Goal: Task Accomplishment & Management: Manage account settings

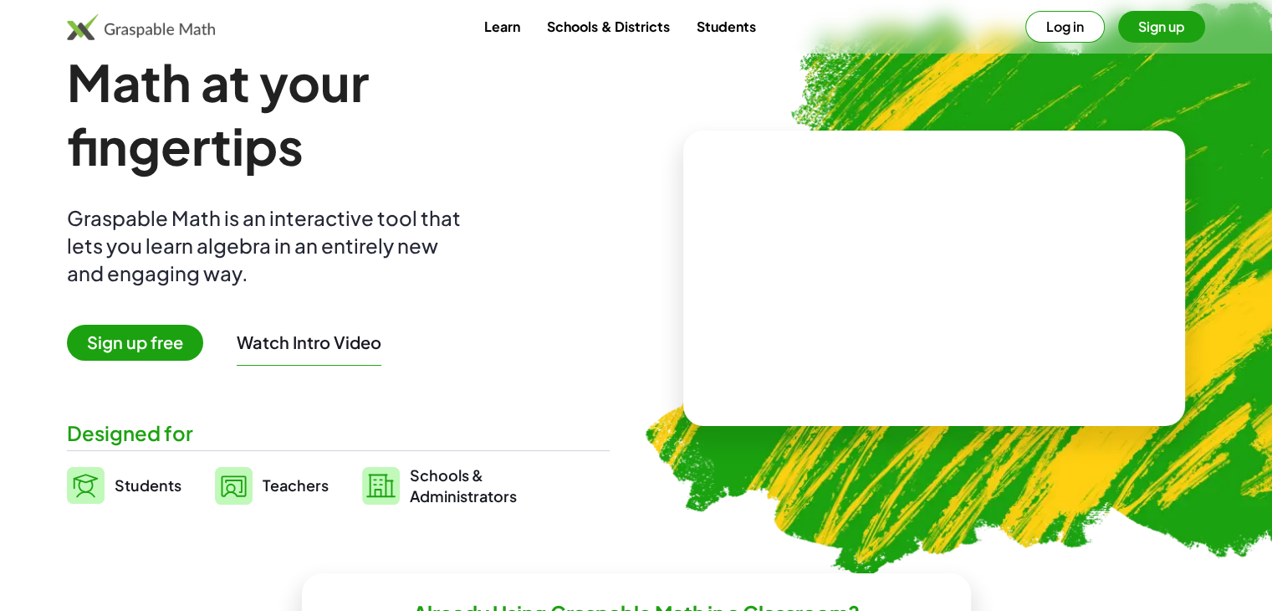
scroll to position [251, 0]
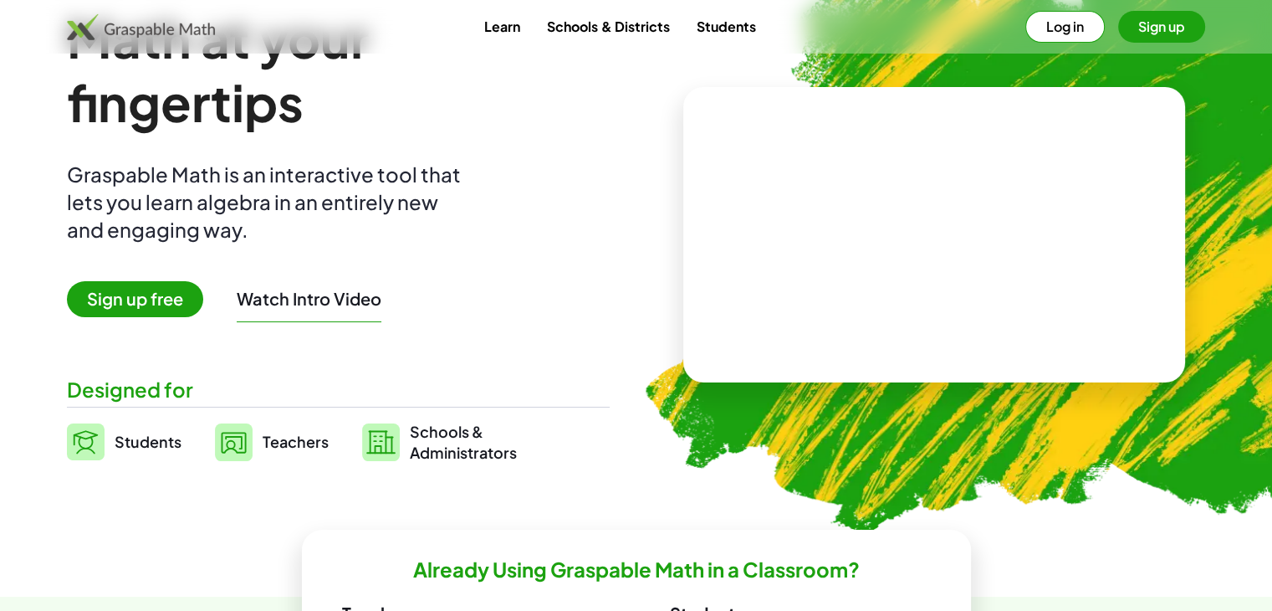
scroll to position [84, 0]
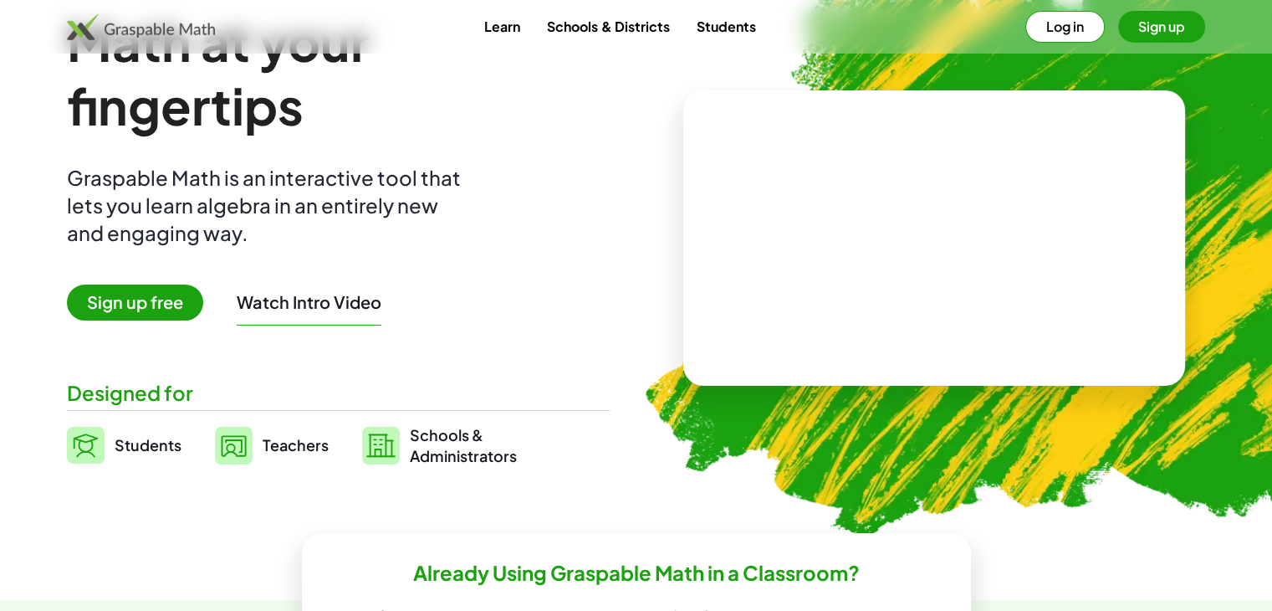
click at [288, 443] on span "Teachers" at bounding box center [296, 444] width 66 height 19
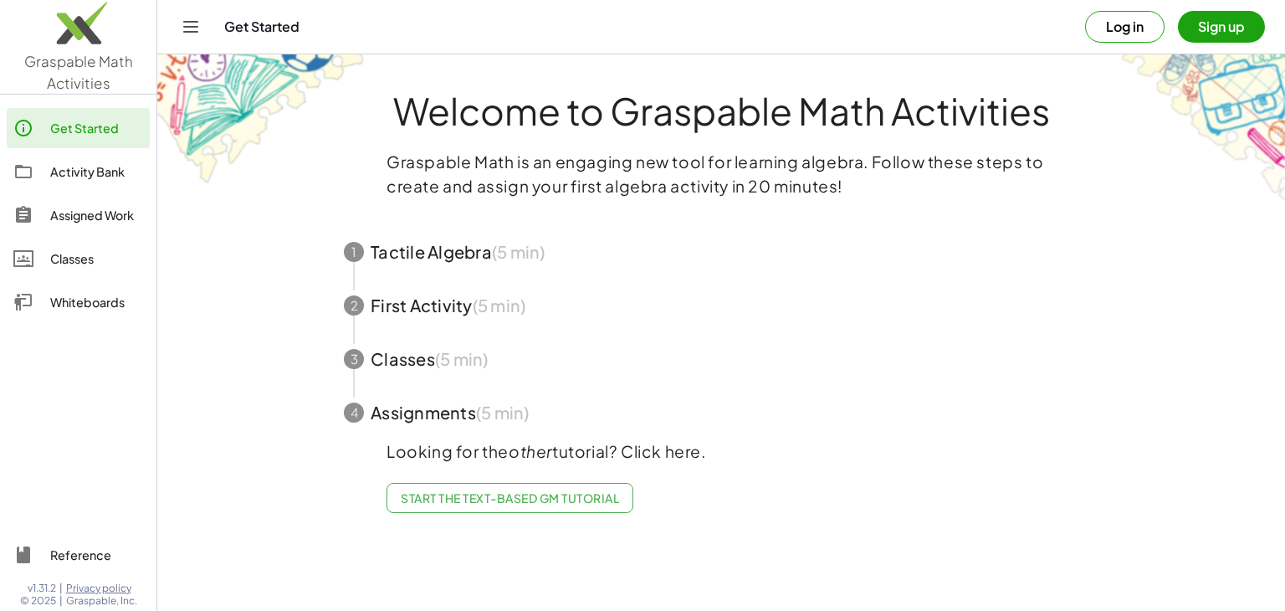
click at [515, 499] on span "Start the Text-based GM Tutorial" at bounding box center [510, 497] width 218 height 15
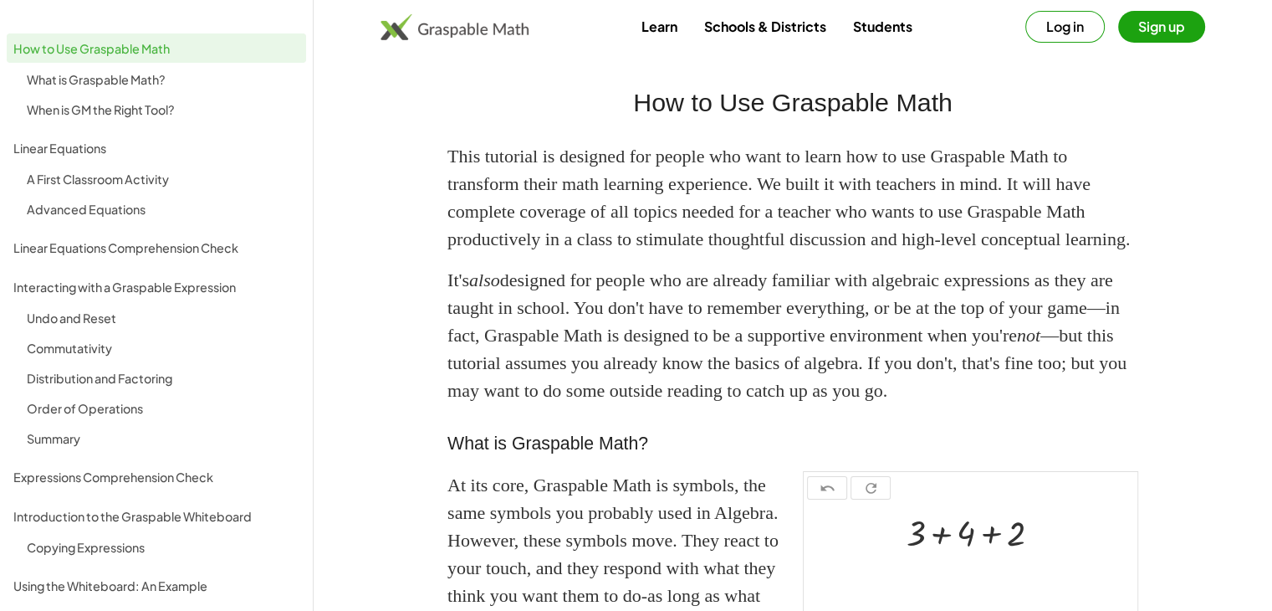
click at [1170, 31] on button "Sign up" at bounding box center [1162, 27] width 87 height 32
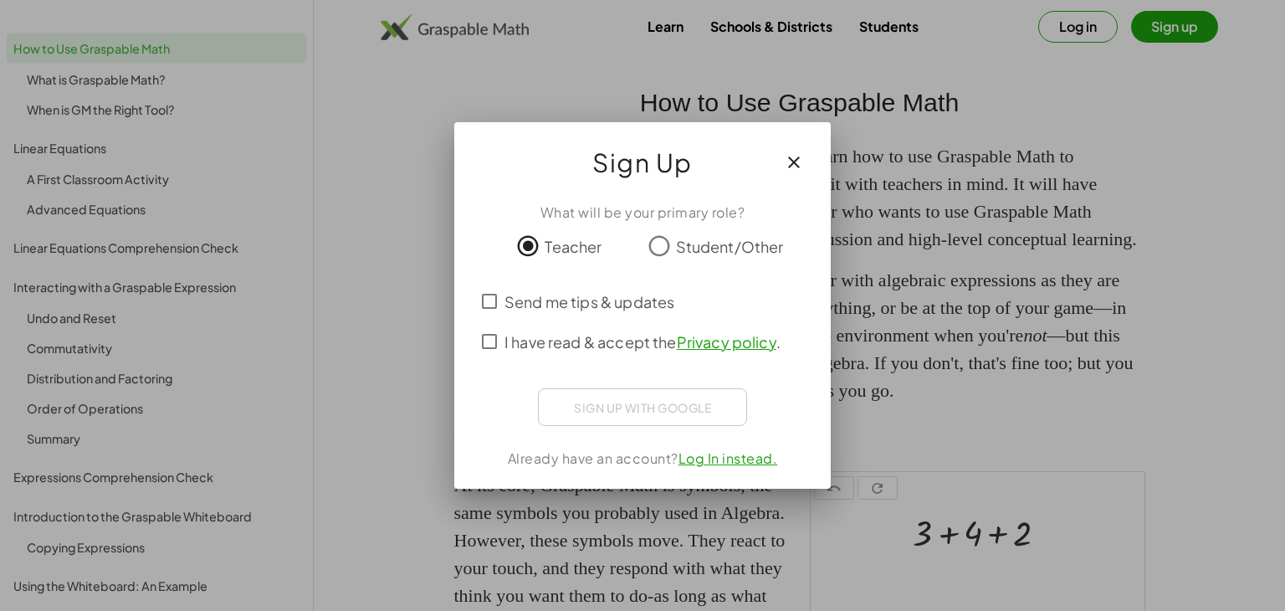
click at [669, 411] on div "Sign up with Google Acceder con Google Acceder con Google. Se abre en una pesta…" at bounding box center [642, 407] width 209 height 38
click at [793, 161] on icon "button" at bounding box center [794, 162] width 20 height 20
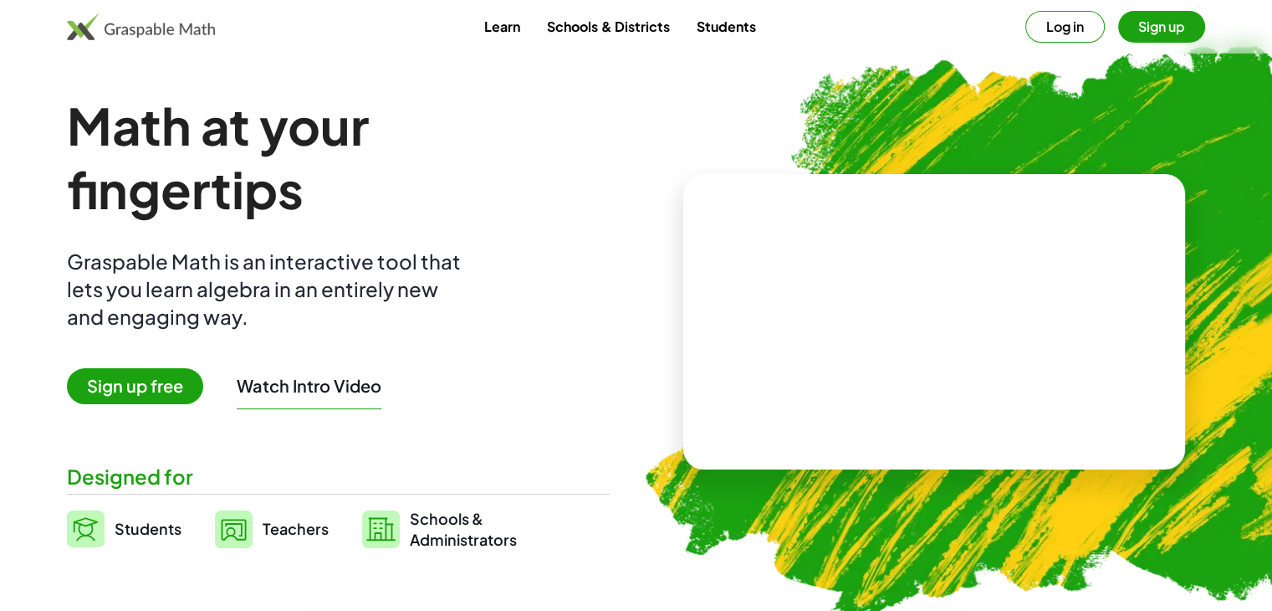
click at [169, 397] on span "Sign up free" at bounding box center [135, 386] width 136 height 36
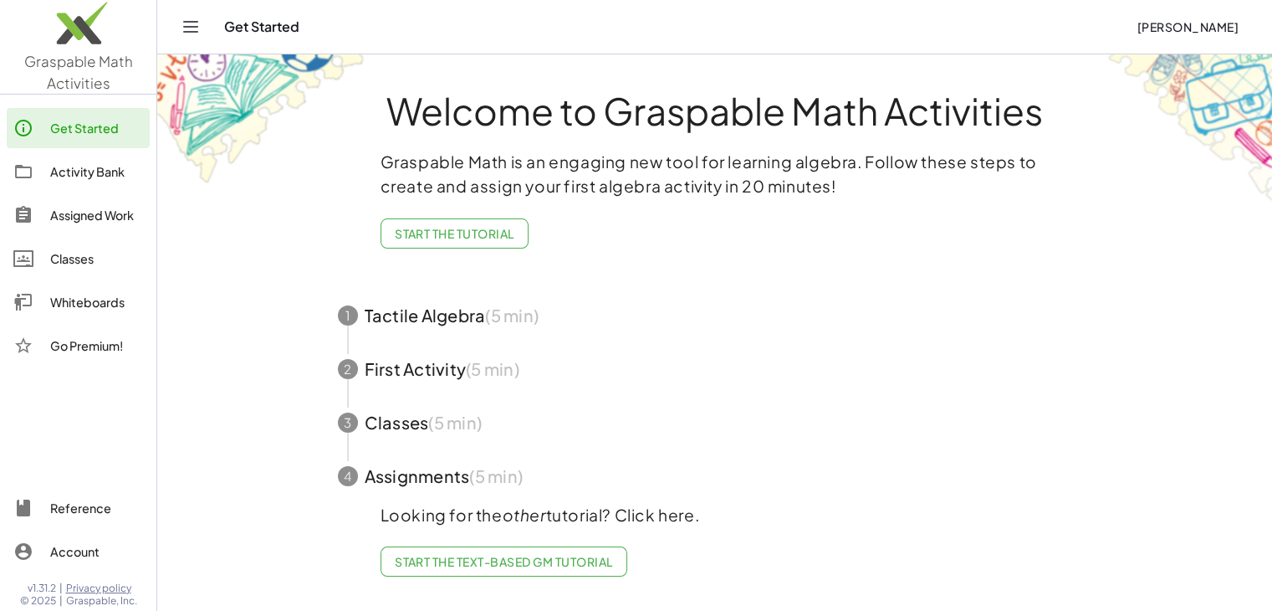
scroll to position [3, 0]
drag, startPoint x: 776, startPoint y: 305, endPoint x: 1185, endPoint y: 248, distance: 413.2
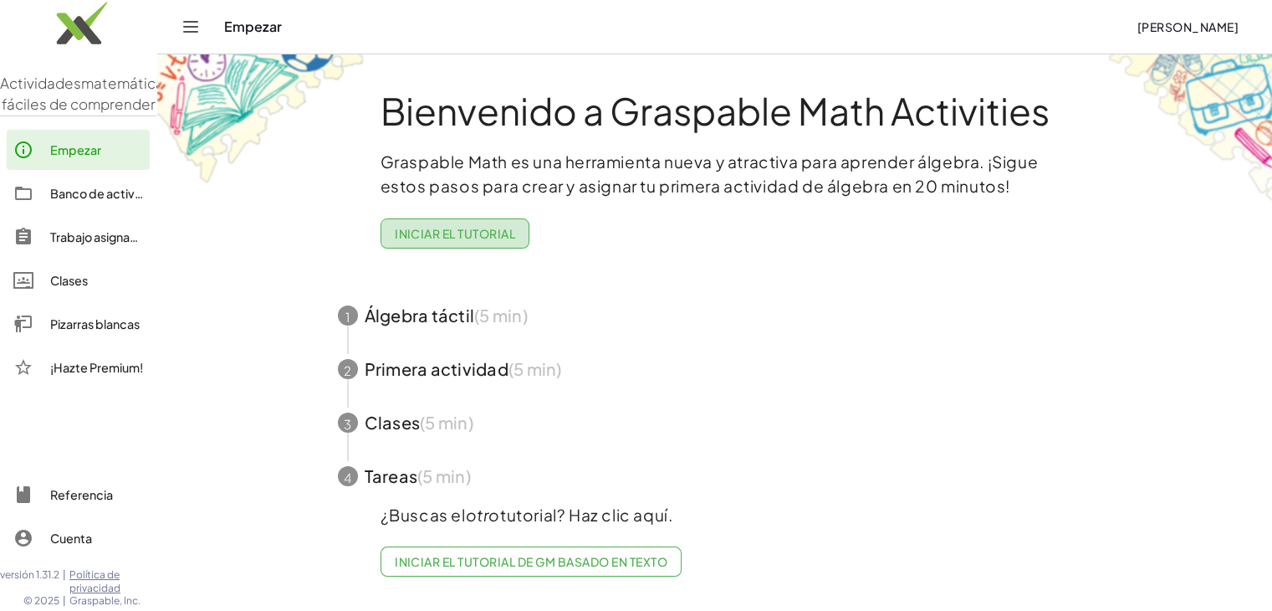
click at [495, 230] on font "Iniciar el tutorial" at bounding box center [455, 233] width 120 height 15
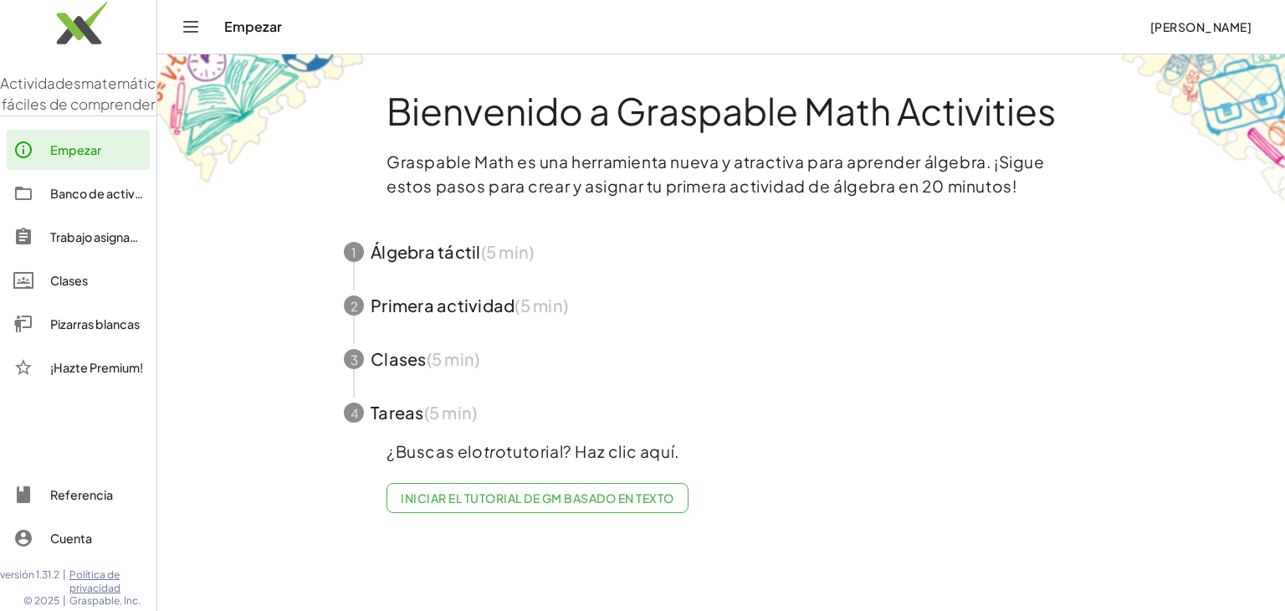
click at [549, 499] on font "Iniciar el tutorial de GM basado en texto" at bounding box center [537, 497] width 273 height 15
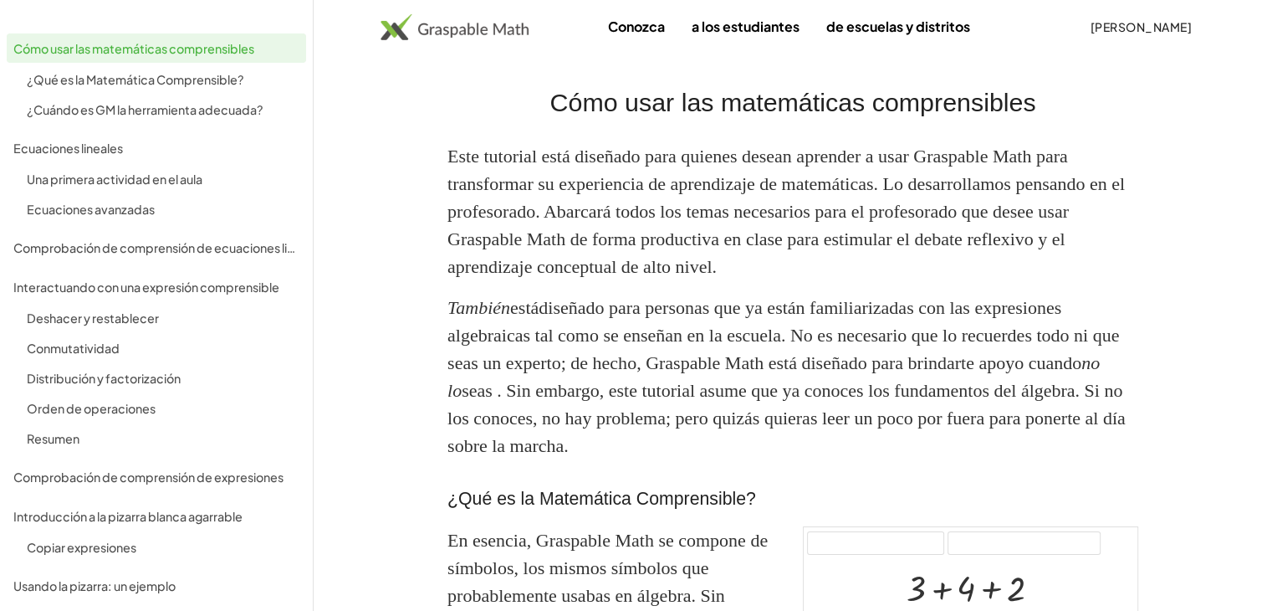
click at [1091, 23] on font "[PERSON_NAME]" at bounding box center [1141, 26] width 101 height 15
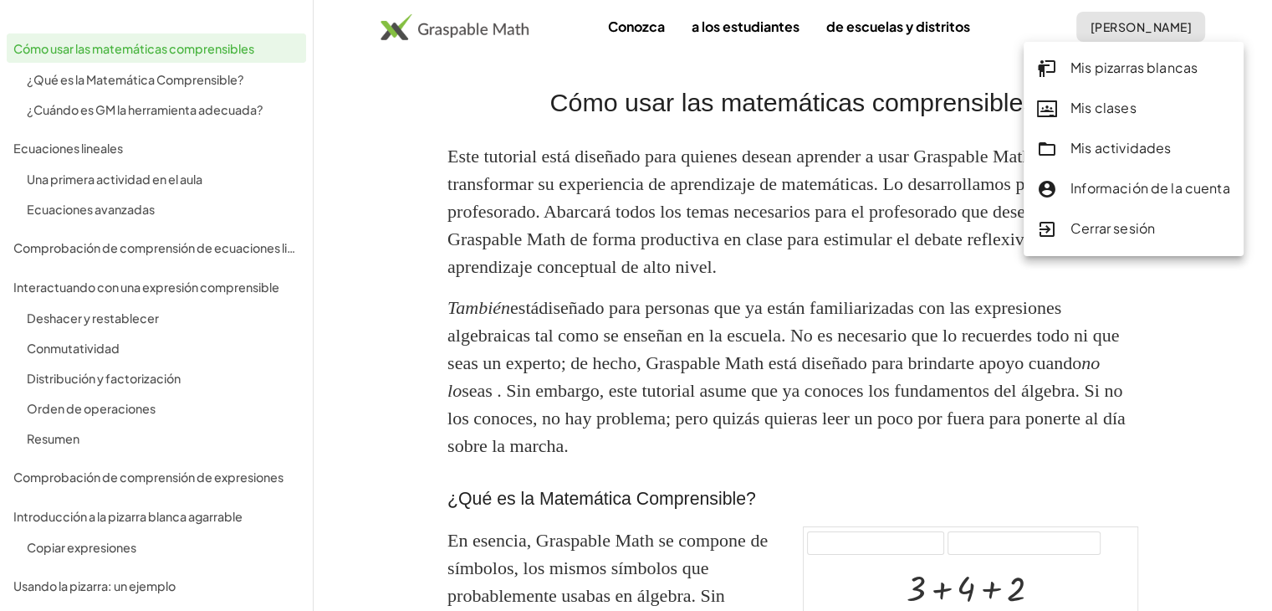
click at [1077, 12] on button "[PERSON_NAME]" at bounding box center [1141, 27] width 129 height 30
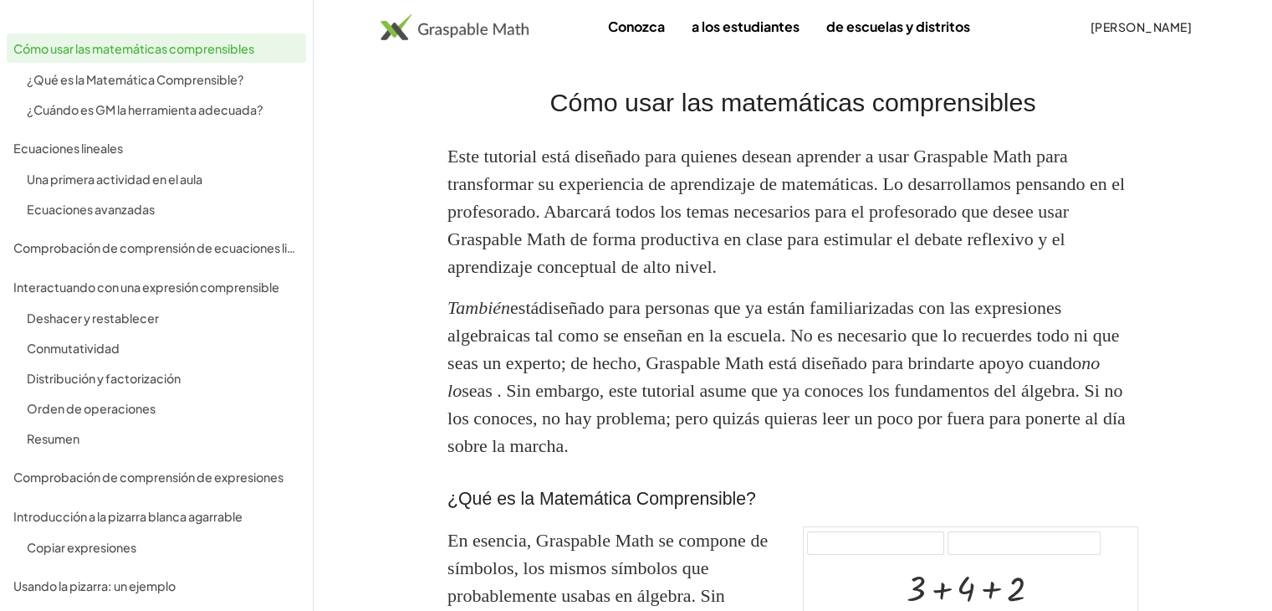
click at [1091, 27] on font "[PERSON_NAME]" at bounding box center [1141, 26] width 101 height 15
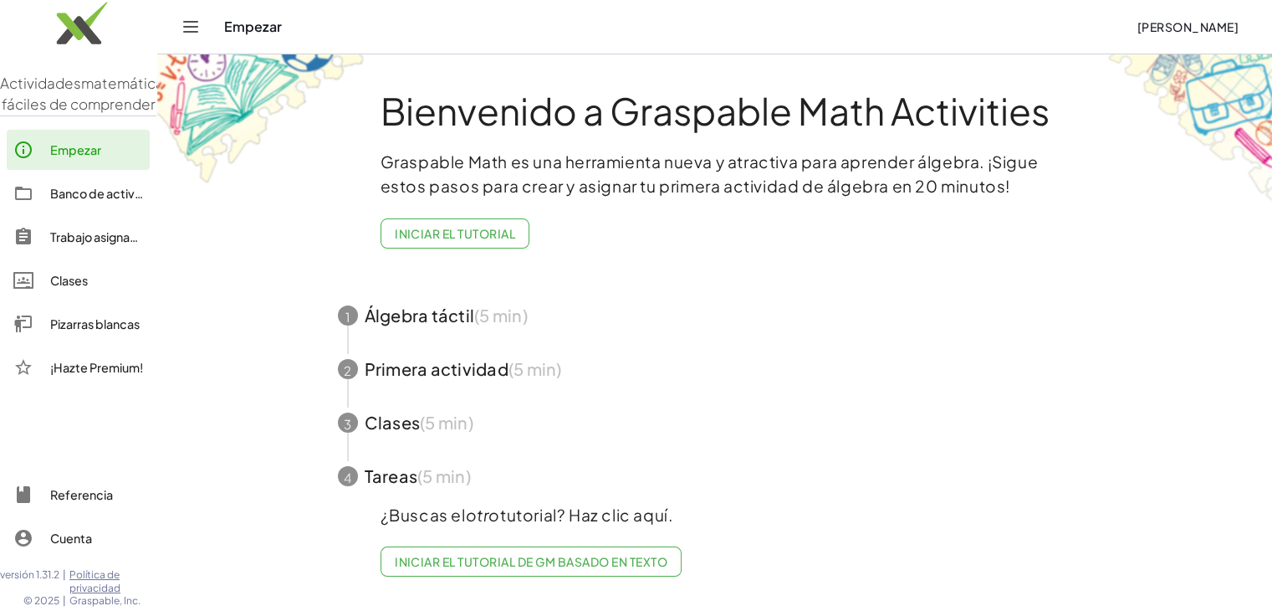
click at [264, 31] on div "Empezar" at bounding box center [673, 26] width 899 height 17
click at [259, 30] on div "Empezar" at bounding box center [673, 26] width 899 height 17
click at [194, 31] on icon "Cambiar navegación" at bounding box center [191, 27] width 14 height 10
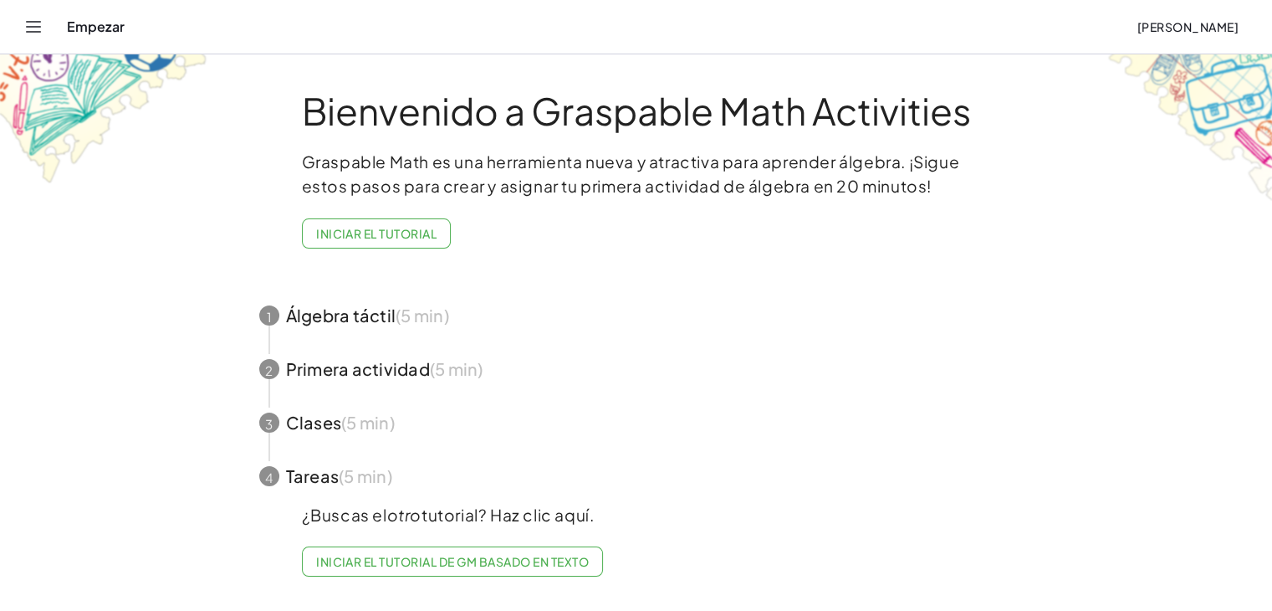
click at [35, 33] on icon "Cambiar navegación" at bounding box center [33, 27] width 20 height 20
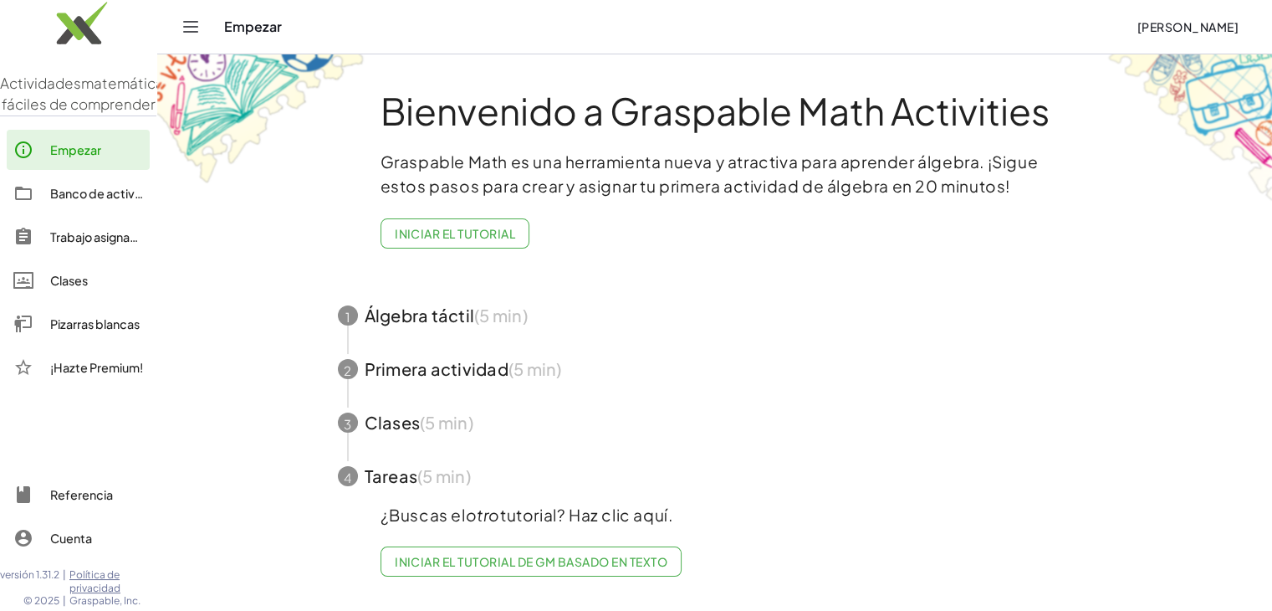
scroll to position [3, 0]
click at [90, 331] on font "Pizarras blancas" at bounding box center [95, 323] width 90 height 15
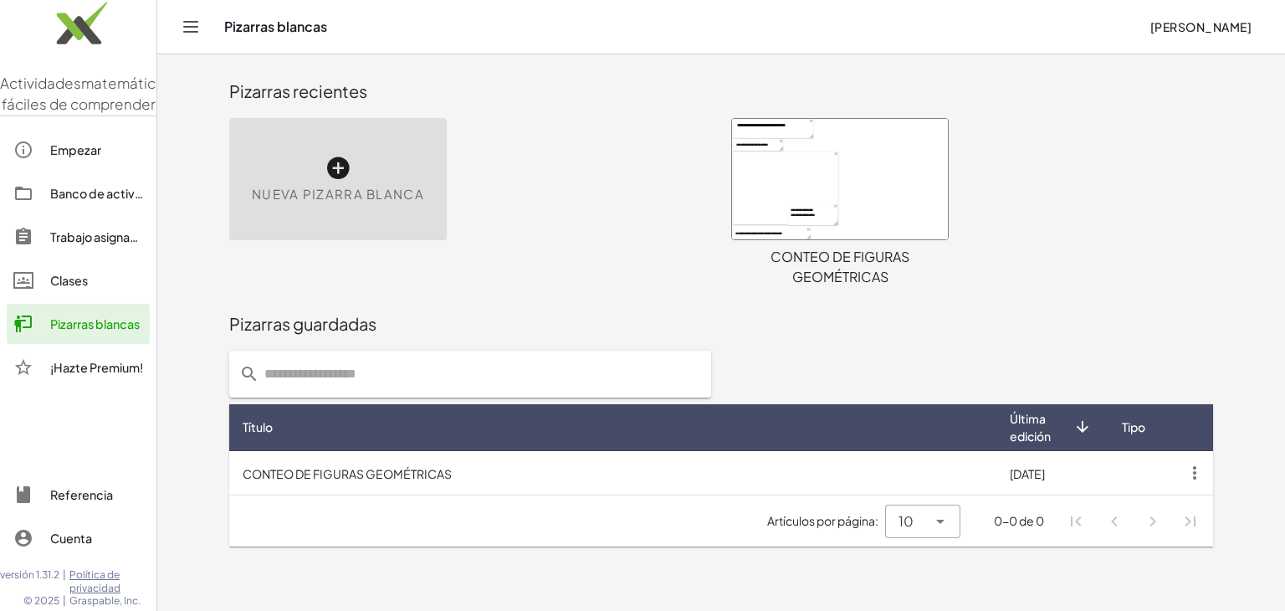
click at [379, 215] on div "Nueva pizarra blanca" at bounding box center [338, 179] width 218 height 122
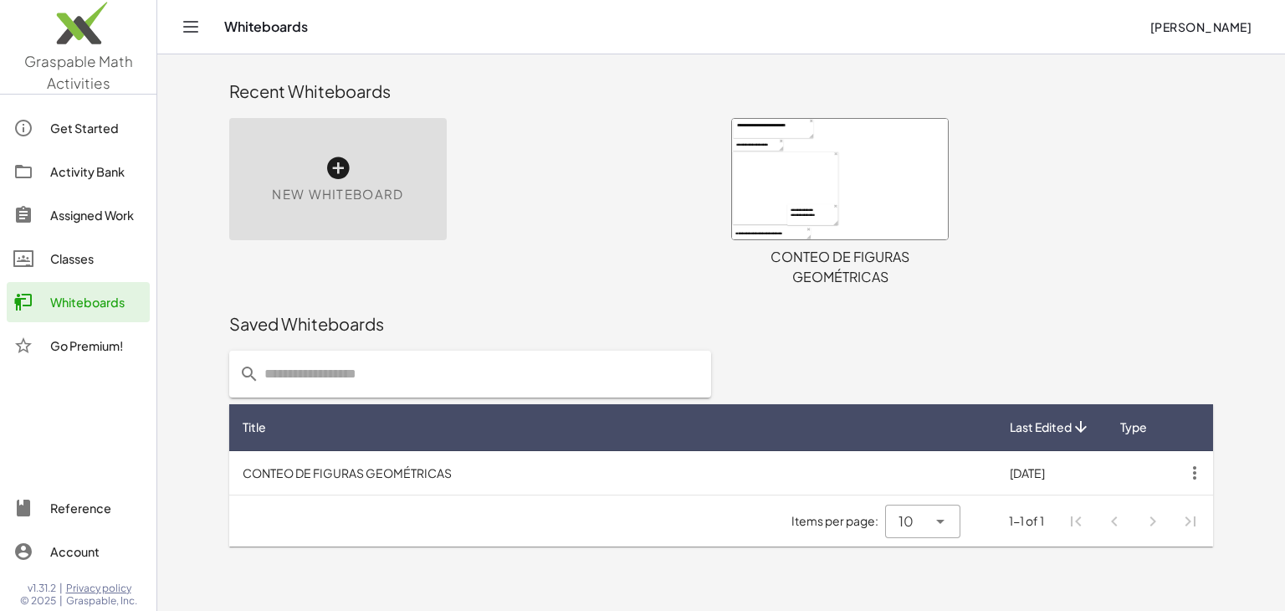
drag, startPoint x: 1161, startPoint y: 361, endPoint x: 658, endPoint y: 317, distance: 505.6
click at [658, 317] on div "Saved Whiteboards" at bounding box center [721, 323] width 984 height 23
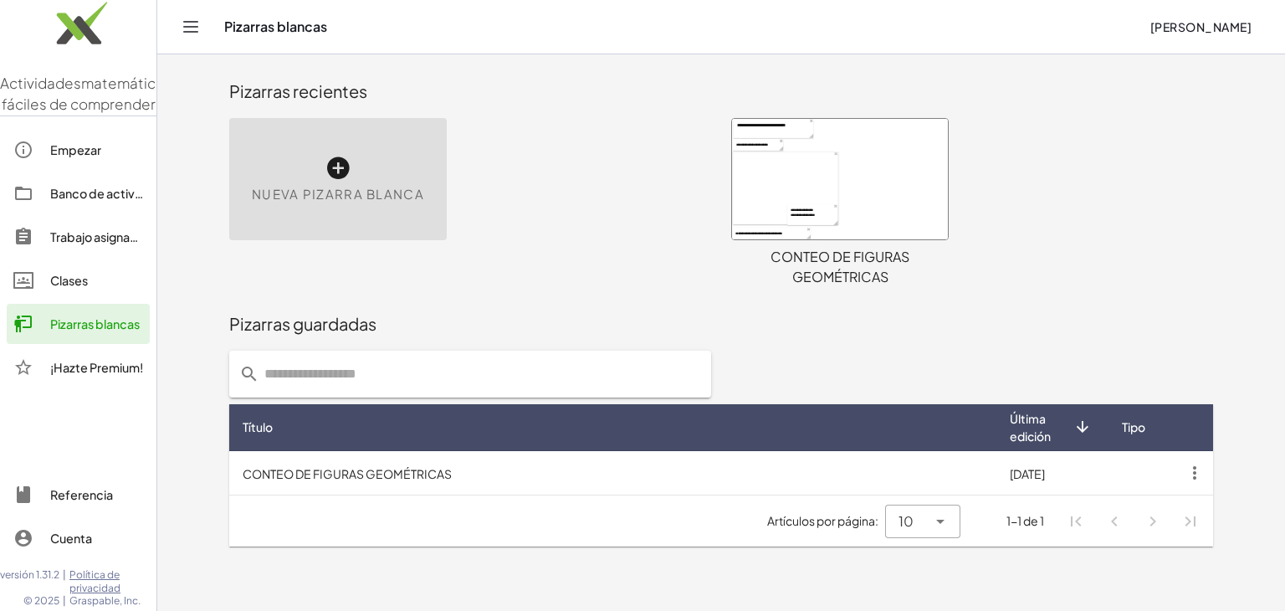
click at [1226, 212] on main "**********" at bounding box center [721, 305] width 1128 height 611
click at [63, 542] on font "Cuenta" at bounding box center [71, 537] width 42 height 15
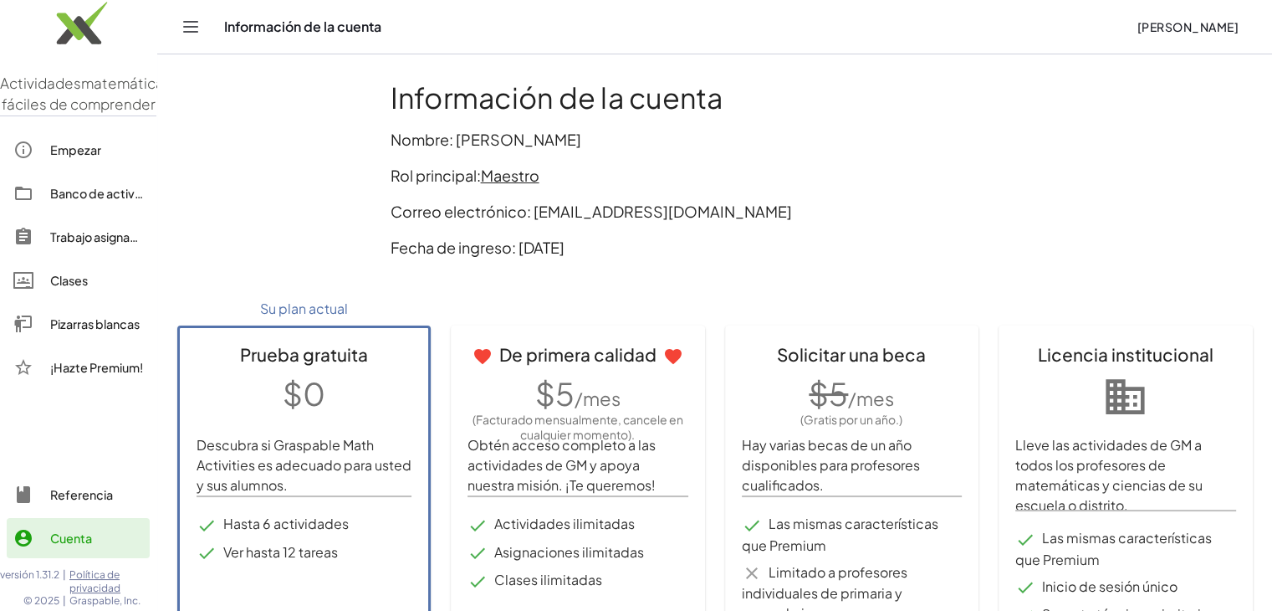
click at [100, 533] on div "Cuenta" at bounding box center [96, 538] width 93 height 20
click at [96, 493] on font "Referencia" at bounding box center [81, 494] width 63 height 15
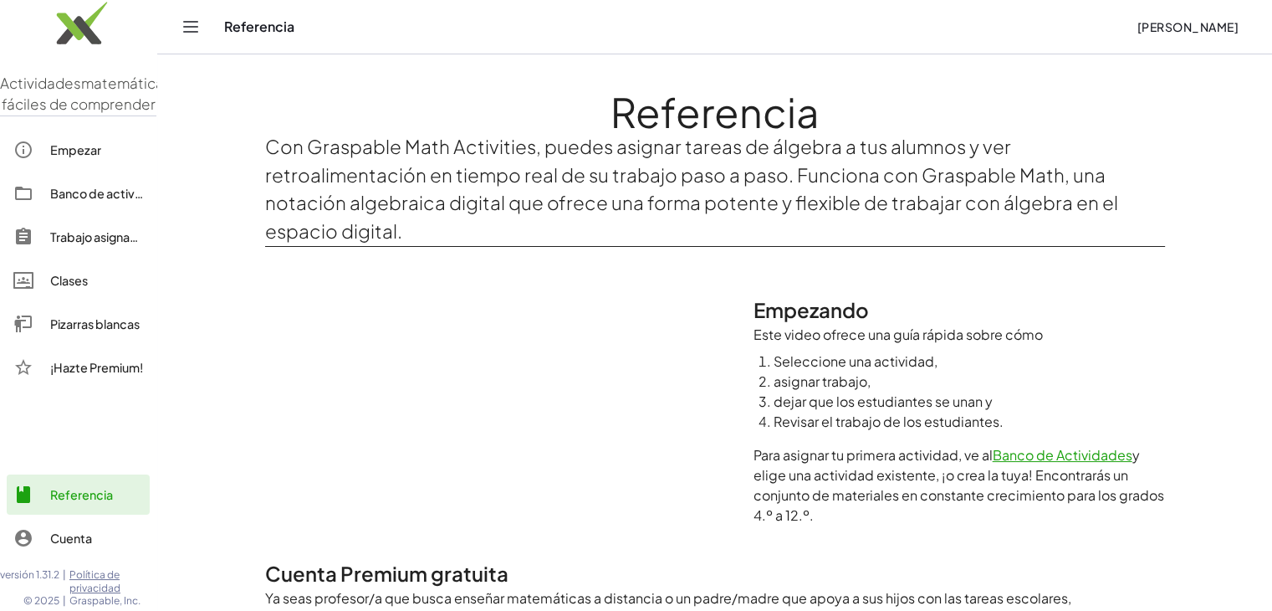
click at [104, 423] on div at bounding box center [78, 432] width 156 height 71
click at [83, 288] on font "Clases" at bounding box center [69, 280] width 38 height 15
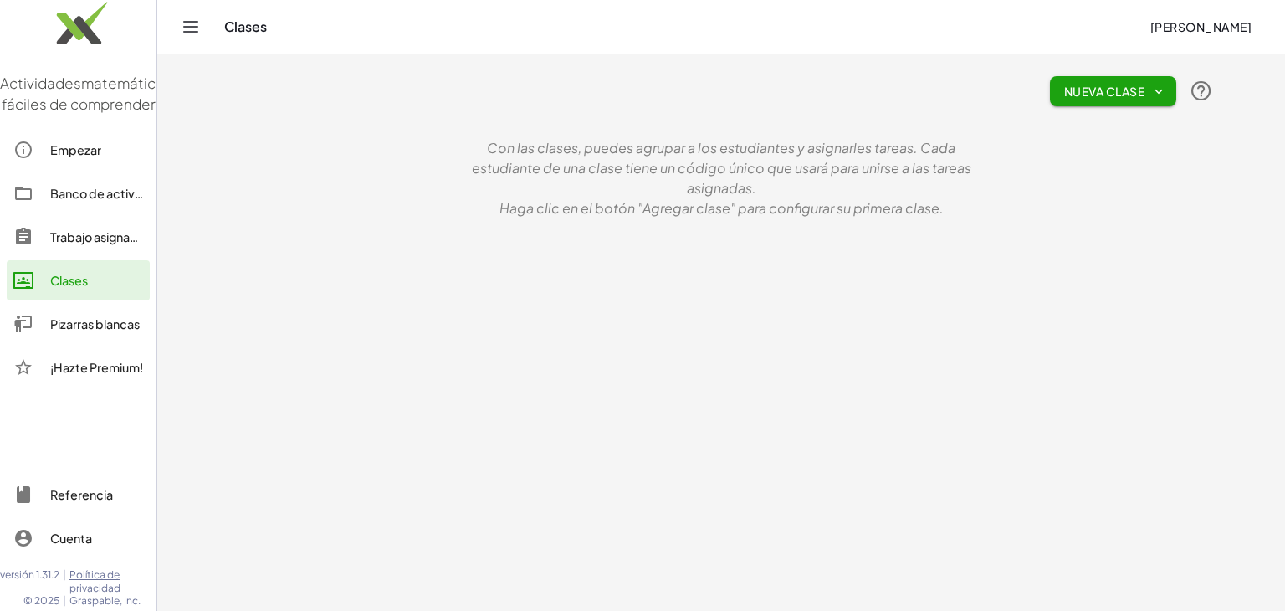
click at [1109, 95] on font "Nueva clase" at bounding box center [1104, 91] width 80 height 15
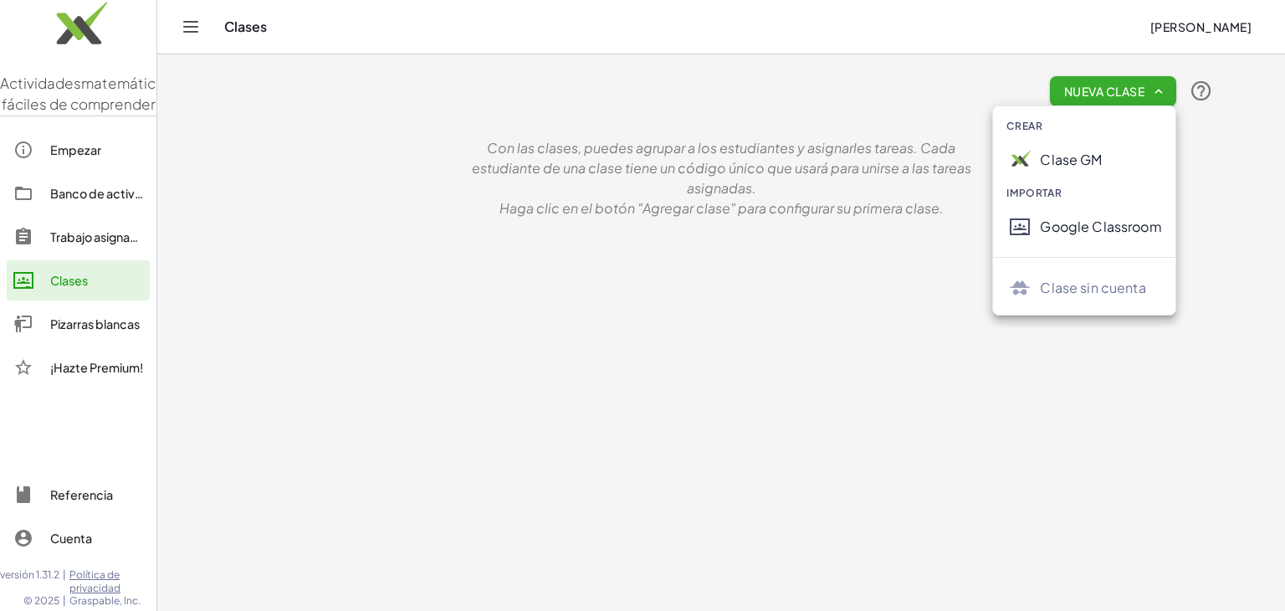
click at [586, 366] on main "Nueva clase Con las clases, puedes agrupar a los estudiantes y asignarles tarea…" at bounding box center [721, 305] width 1128 height 611
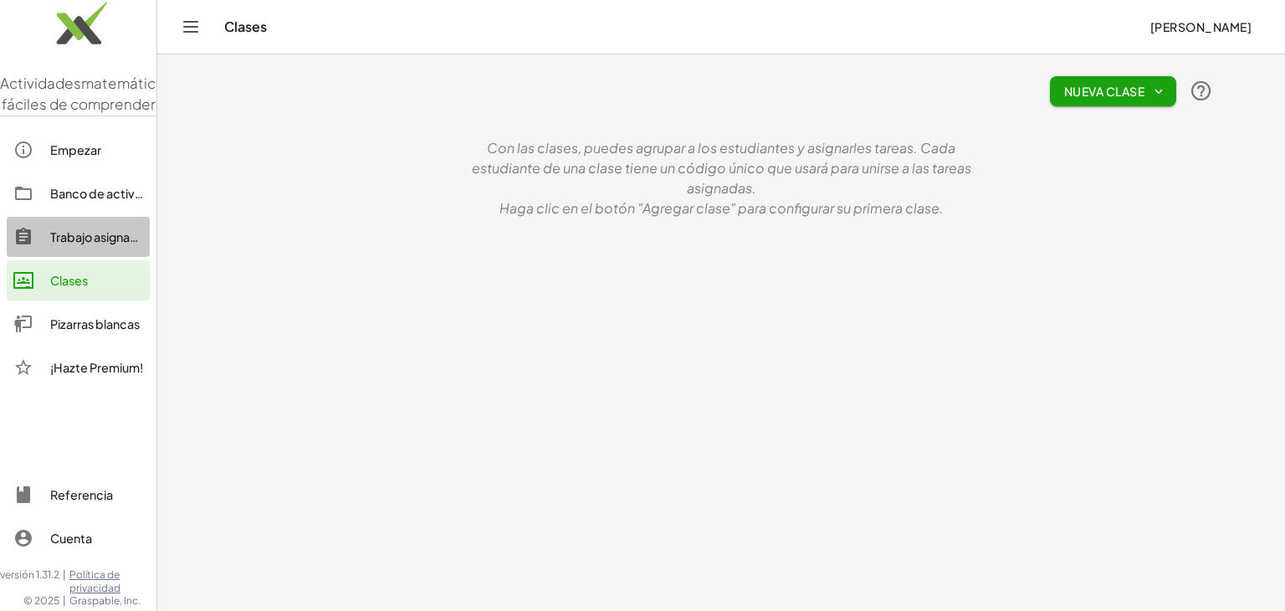
click at [108, 244] on font "Trabajo asignado" at bounding box center [97, 236] width 95 height 15
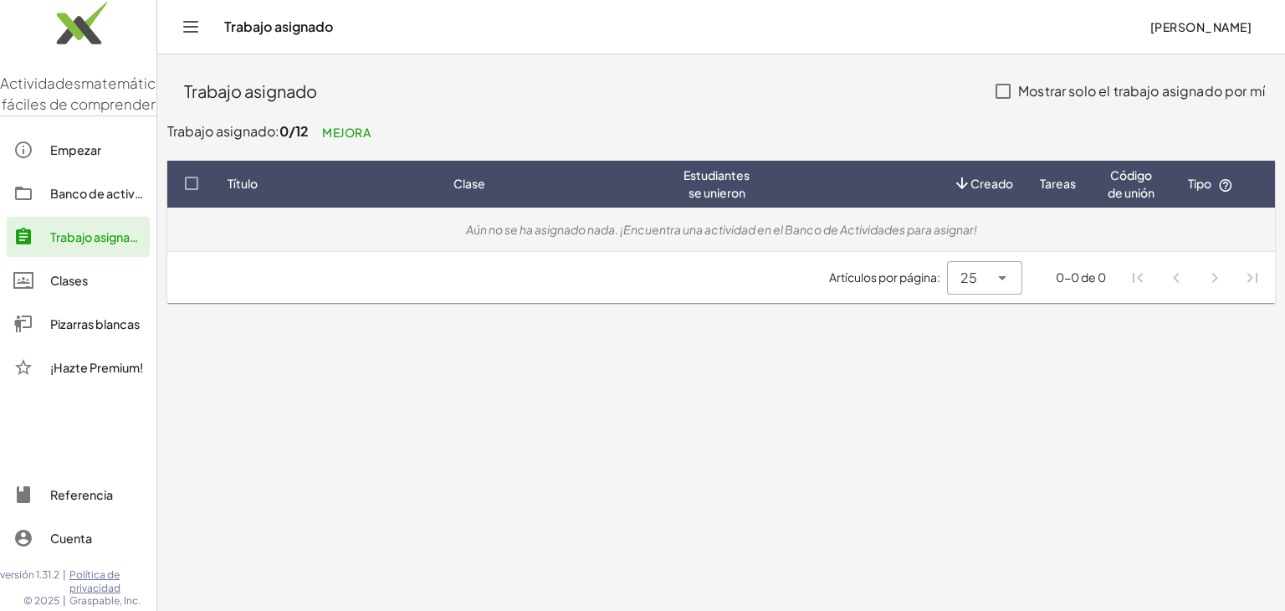
click at [471, 232] on font "Aún no se ha asignado nada. ¡Encuentra una actividad en el Banco de Actividades…" at bounding box center [721, 229] width 511 height 15
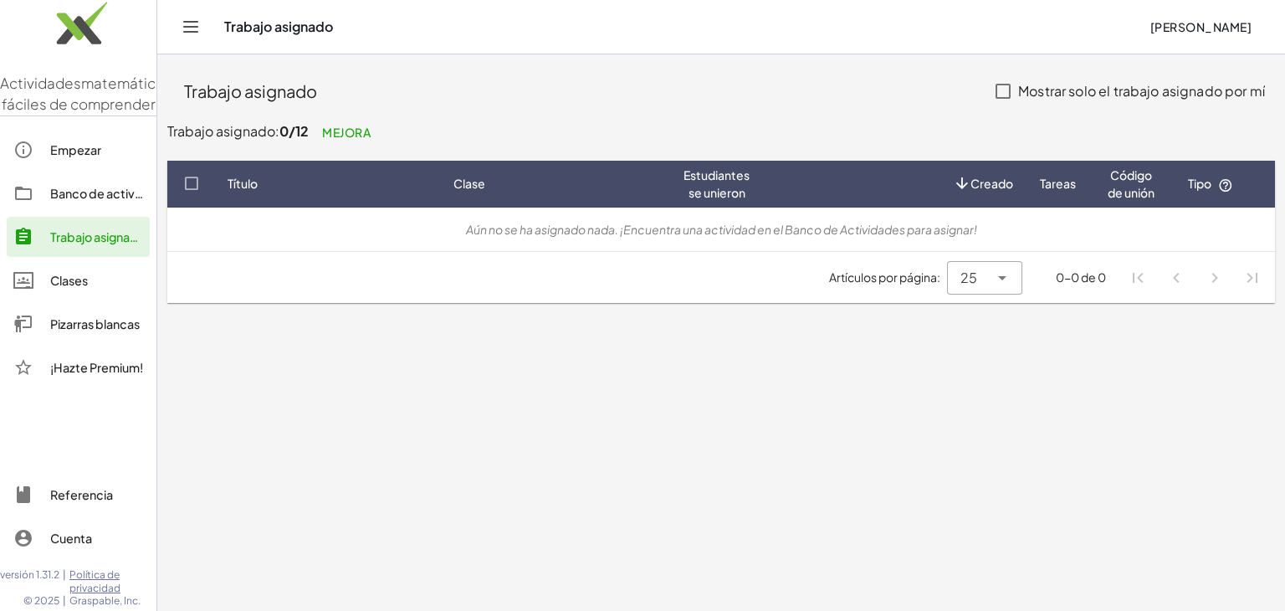
click at [1137, 177] on font "Código de unión" at bounding box center [1131, 183] width 47 height 33
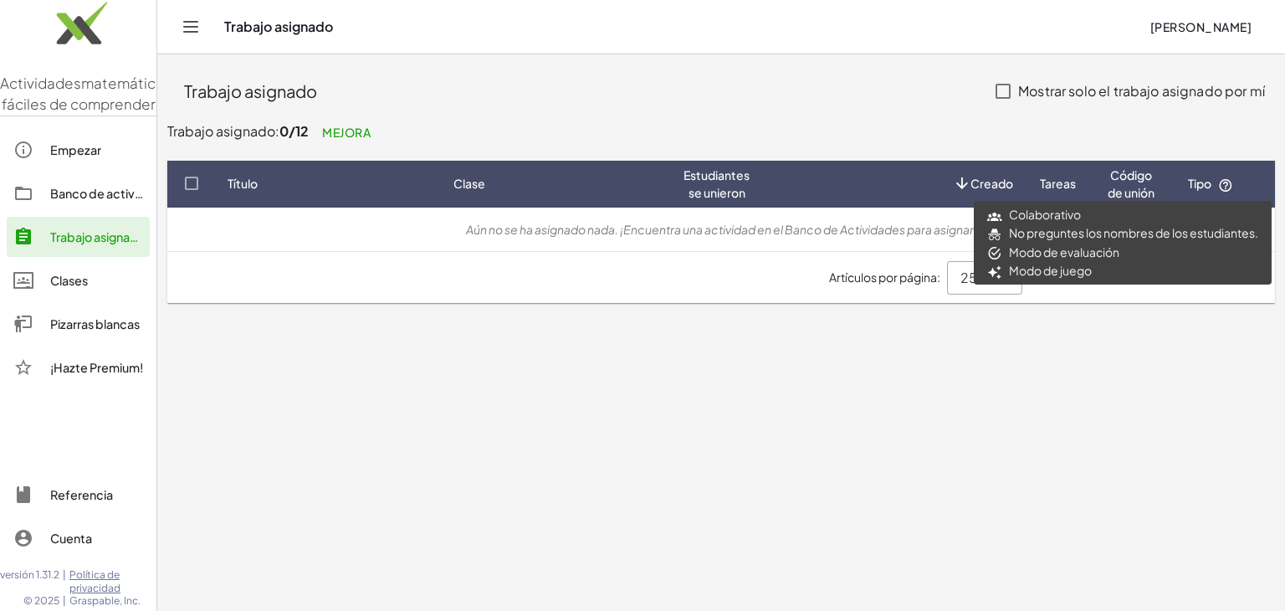
click at [1230, 183] on icon at bounding box center [1225, 185] width 15 height 15
click at [1225, 185] on icon at bounding box center [1225, 185] width 15 height 15
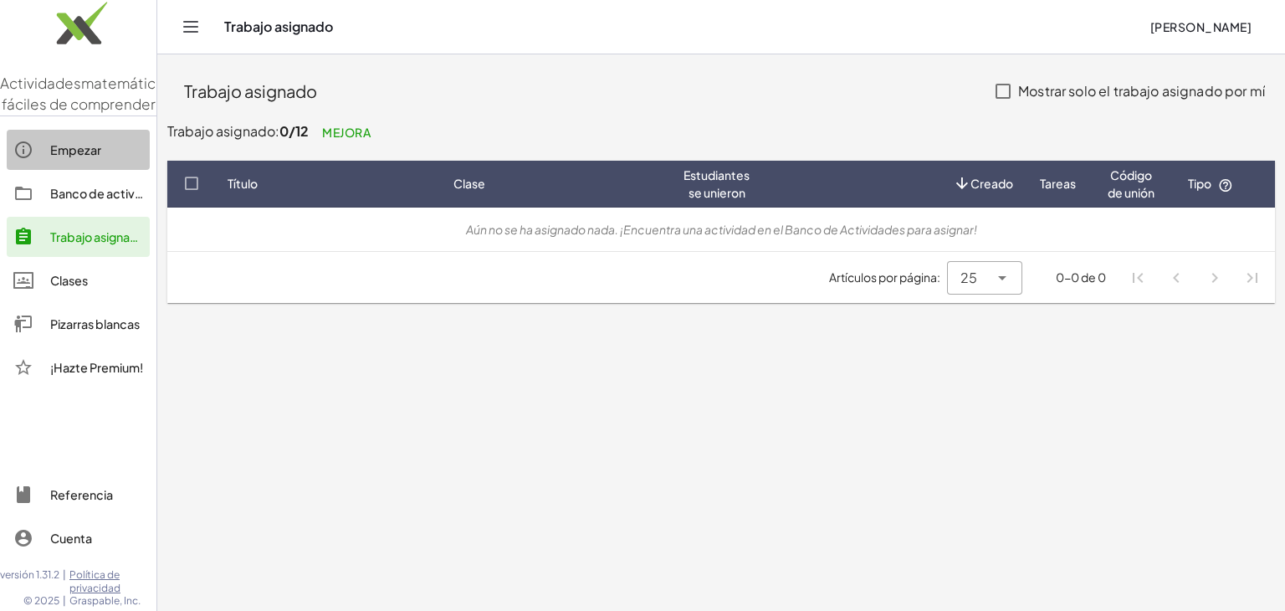
click at [87, 157] on font "Empezar" at bounding box center [75, 149] width 51 height 15
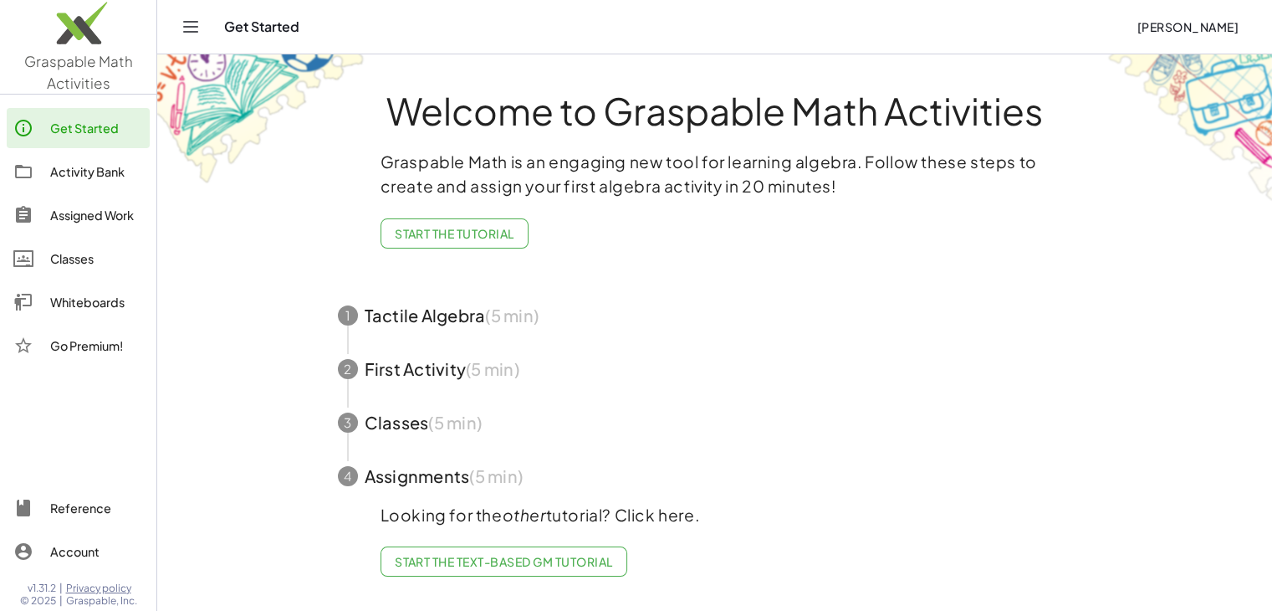
click at [75, 60] on img at bounding box center [78, 27] width 156 height 71
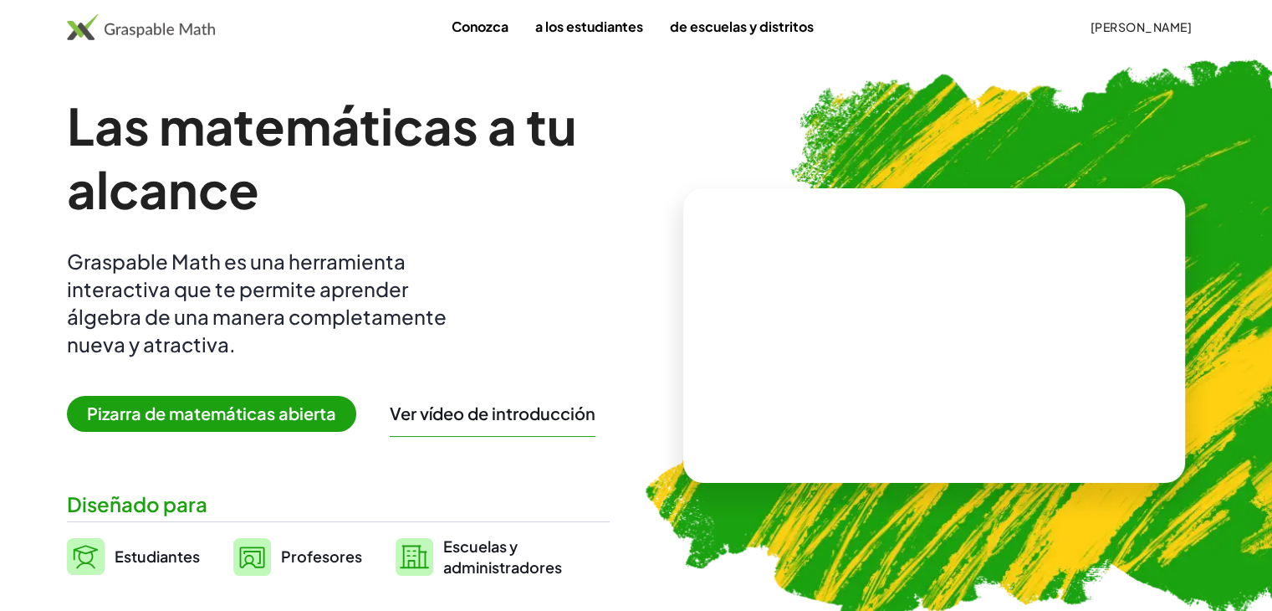
click at [231, 414] on font "Pizarra de matemáticas abierta" at bounding box center [211, 412] width 249 height 21
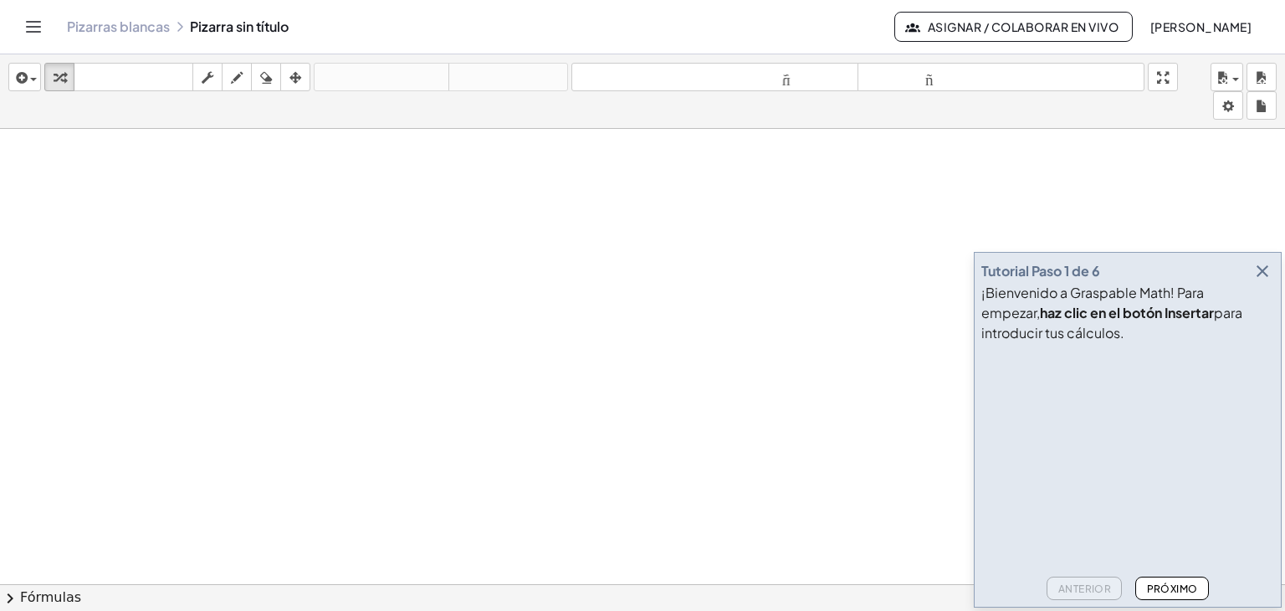
click at [1267, 271] on icon "button" at bounding box center [1262, 271] width 20 height 20
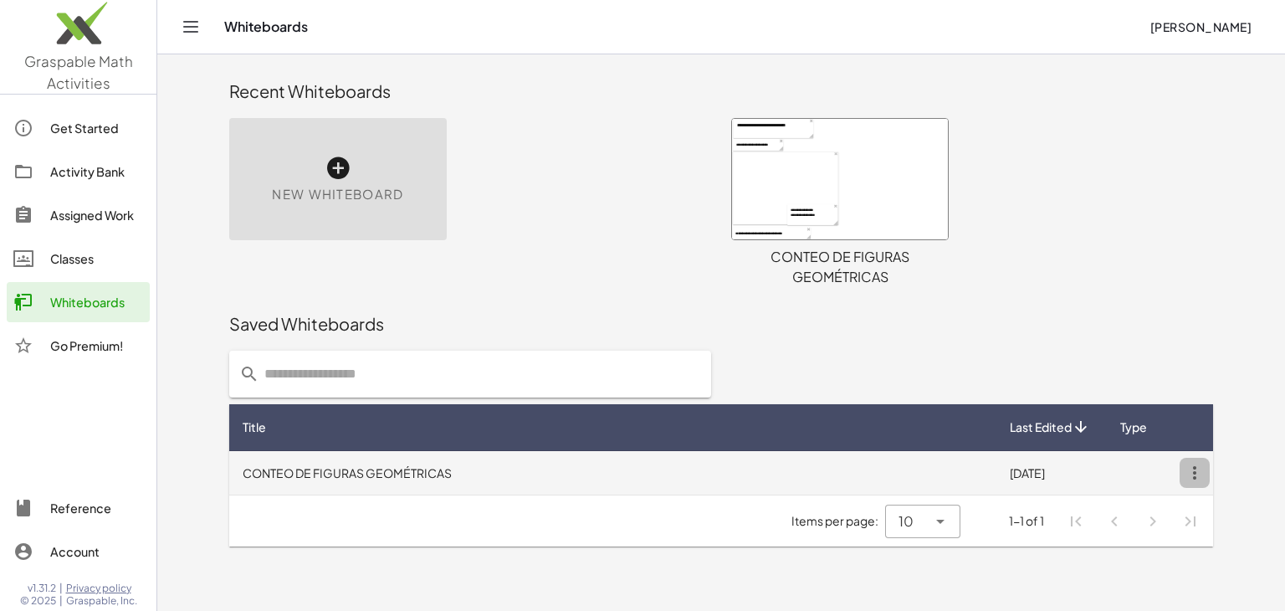
click at [1195, 473] on icon "button" at bounding box center [1195, 473] width 30 height 30
click at [1196, 473] on icon "button" at bounding box center [1195, 473] width 30 height 30
click at [1198, 474] on icon "button" at bounding box center [1195, 473] width 30 height 30
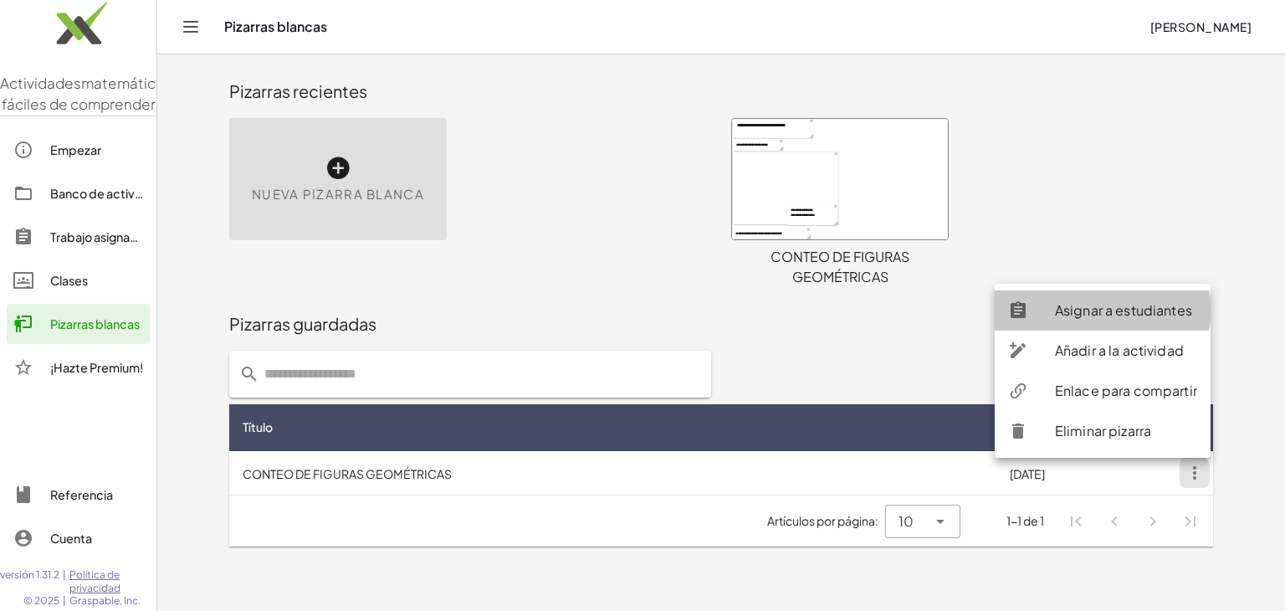
click at [1144, 312] on font "Asignar a estudiantes" at bounding box center [1123, 310] width 137 height 18
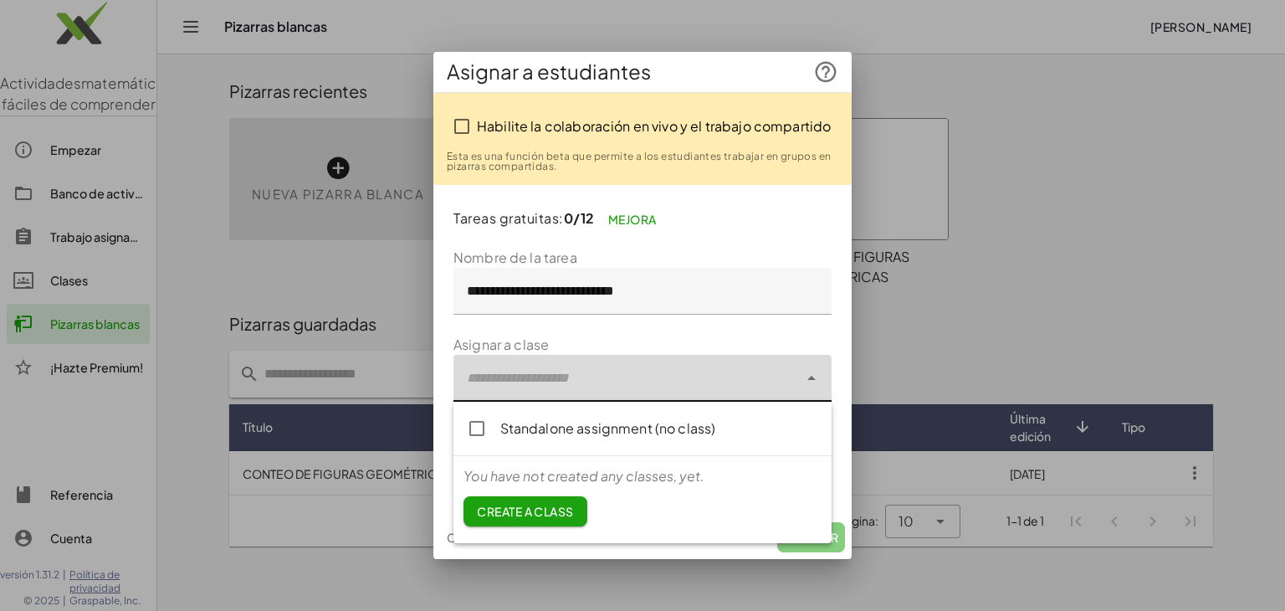
click at [812, 378] on icon at bounding box center [811, 378] width 20 height 20
click at [570, 513] on font "Crear una clase" at bounding box center [531, 511] width 109 height 15
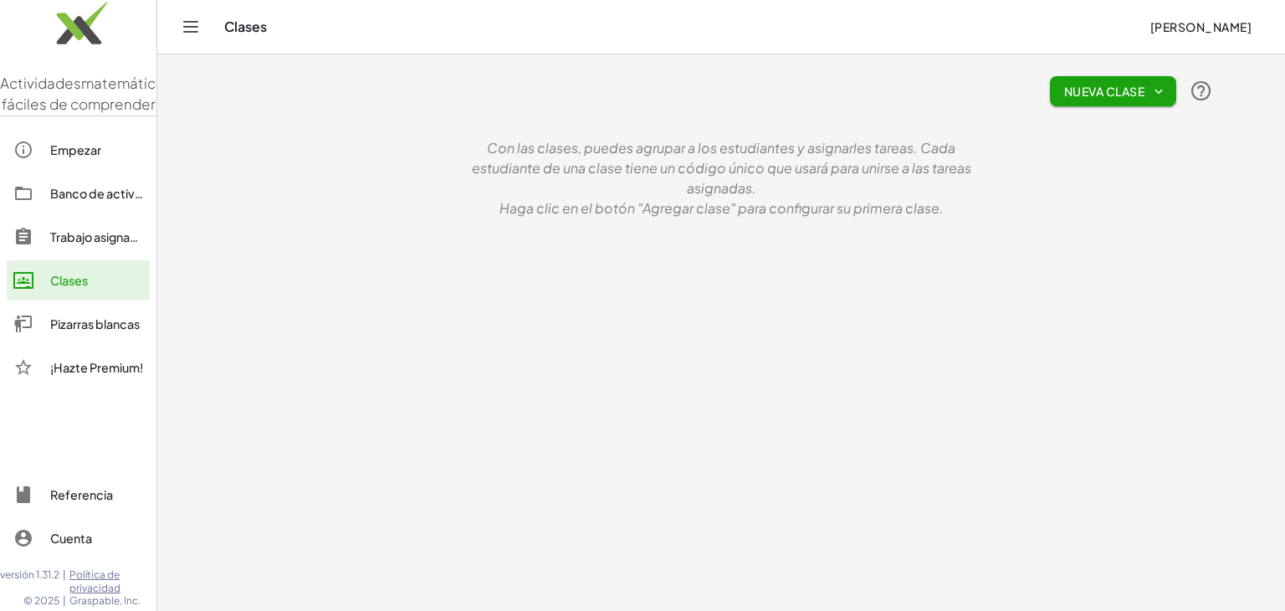
click at [1113, 93] on font "Nueva clase" at bounding box center [1104, 91] width 80 height 15
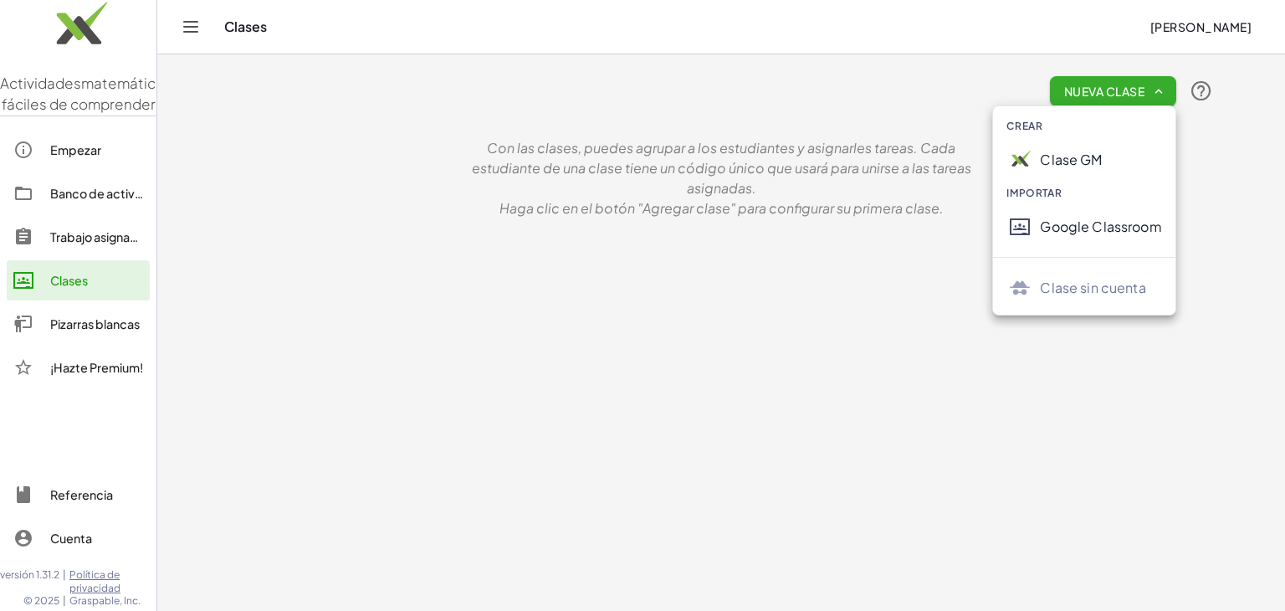
click at [1232, 158] on main "Nueva clase Con las clases, puedes agrupar a los estudiantes y asignarles tarea…" at bounding box center [721, 305] width 1128 height 611
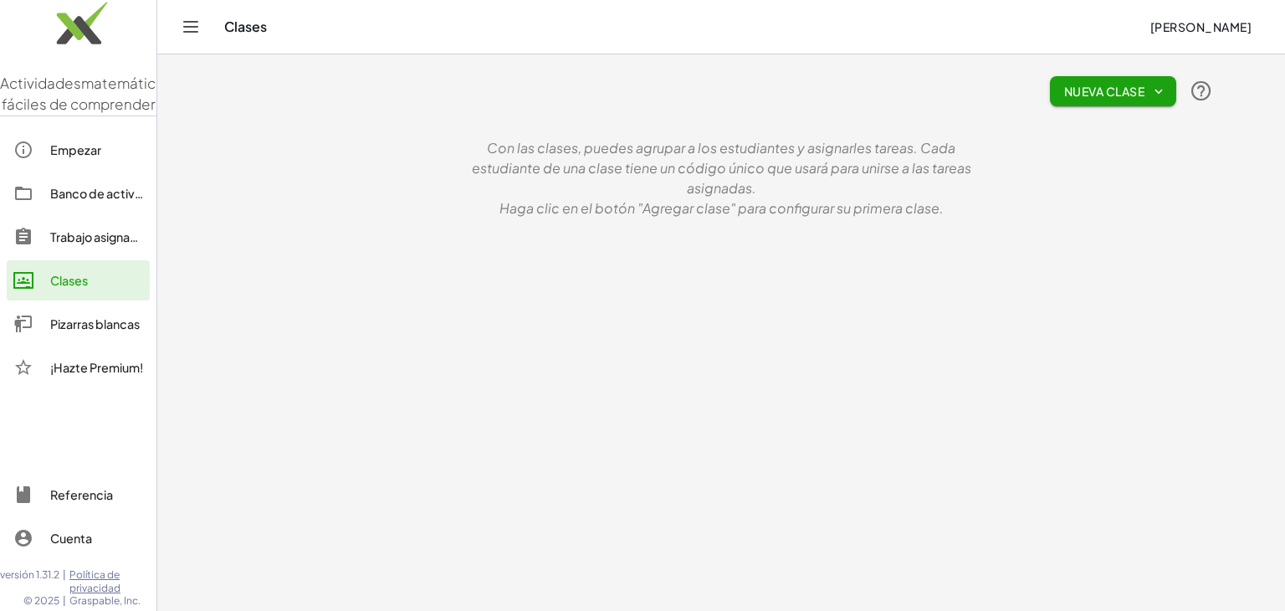
click at [90, 157] on font "Empezar" at bounding box center [75, 149] width 51 height 15
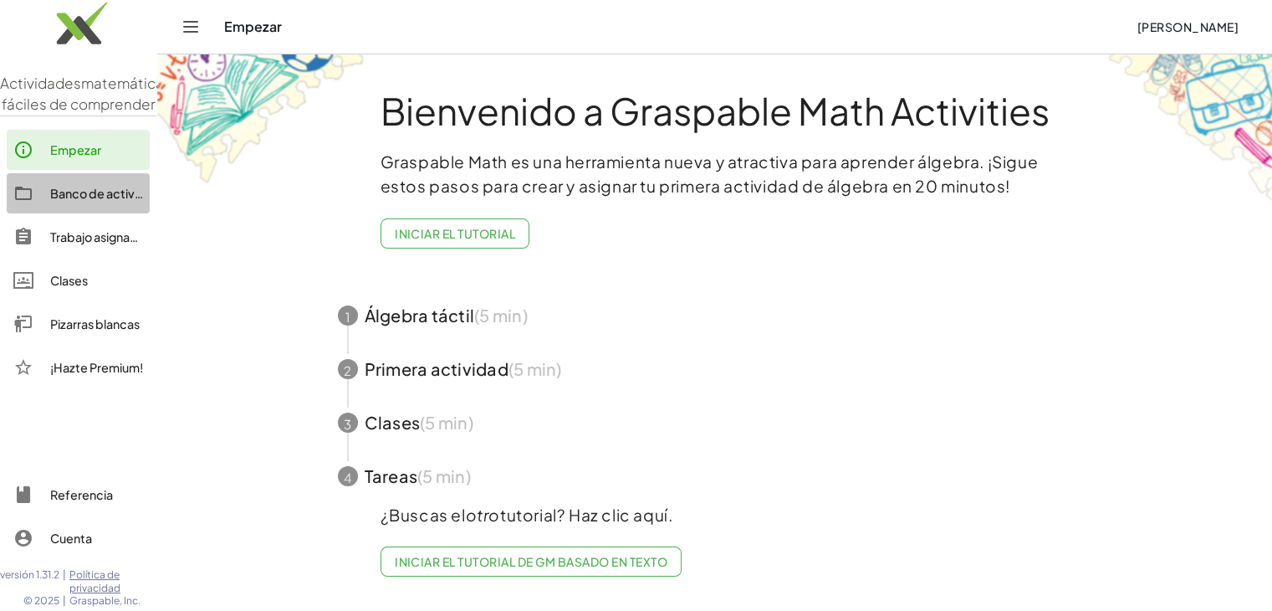
click at [96, 201] on font "Banco de actividades" at bounding box center [112, 193] width 124 height 15
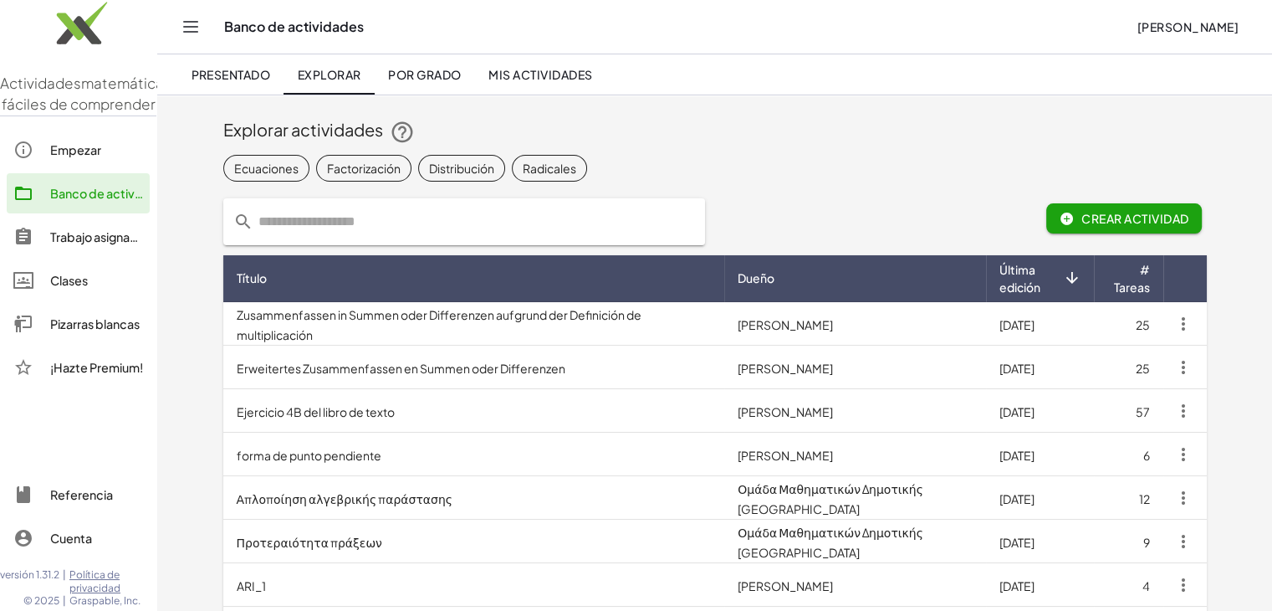
click at [73, 288] on font "Clases" at bounding box center [69, 280] width 38 height 15
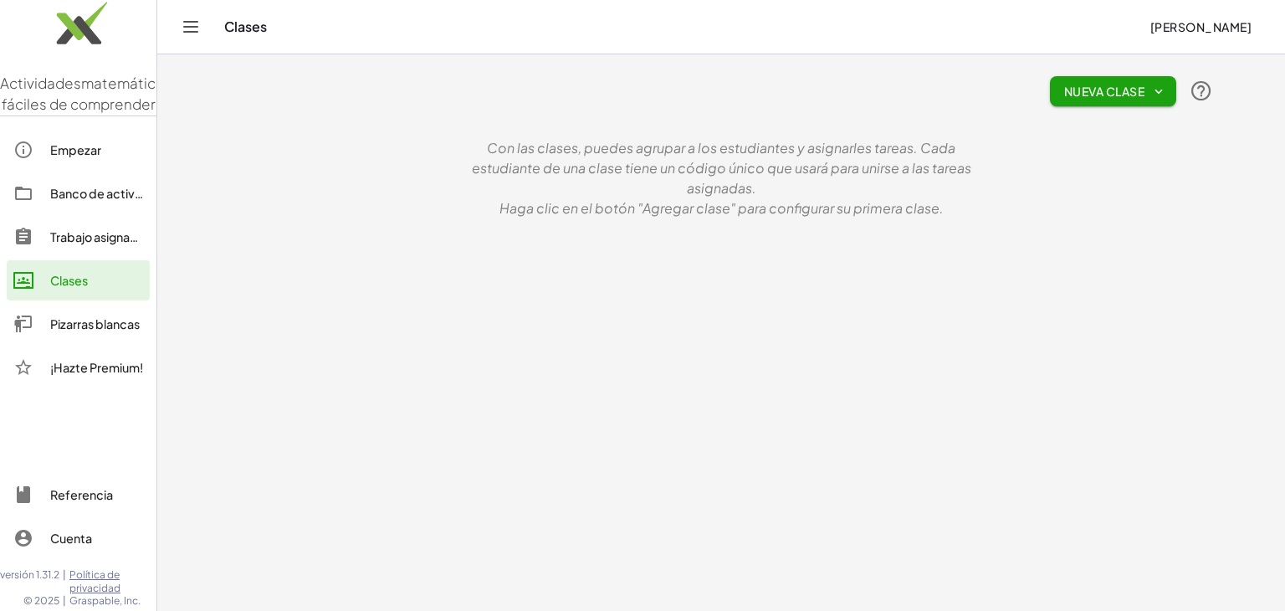
click at [87, 157] on font "Empezar" at bounding box center [75, 149] width 51 height 15
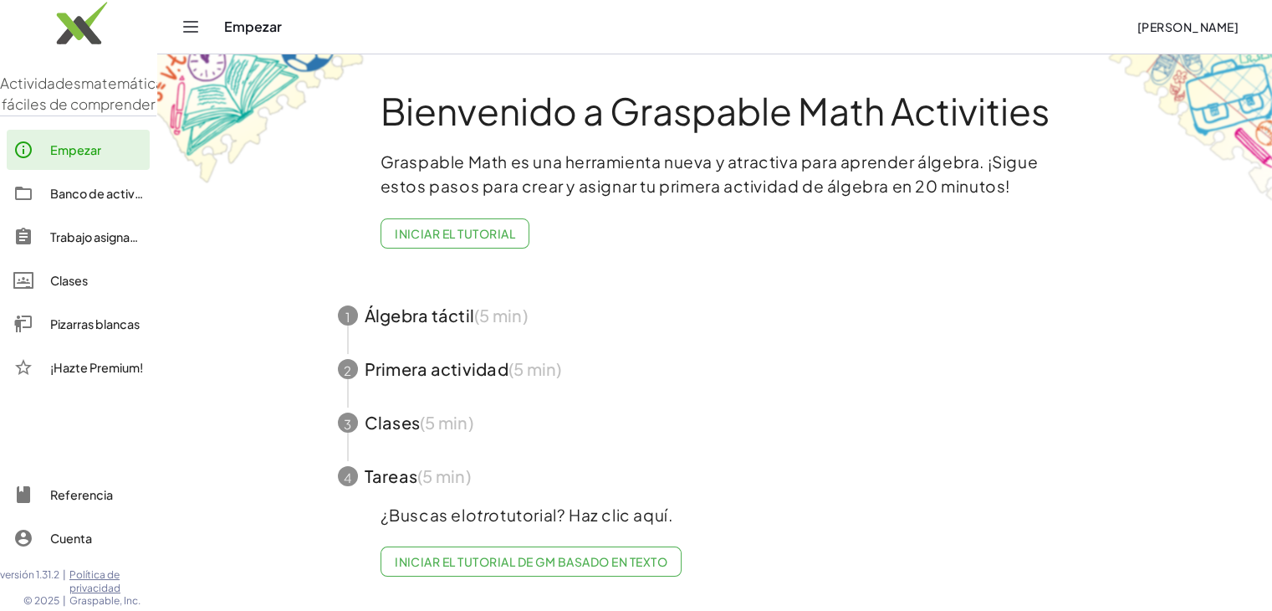
click at [108, 201] on font "Banco de actividades" at bounding box center [112, 193] width 124 height 15
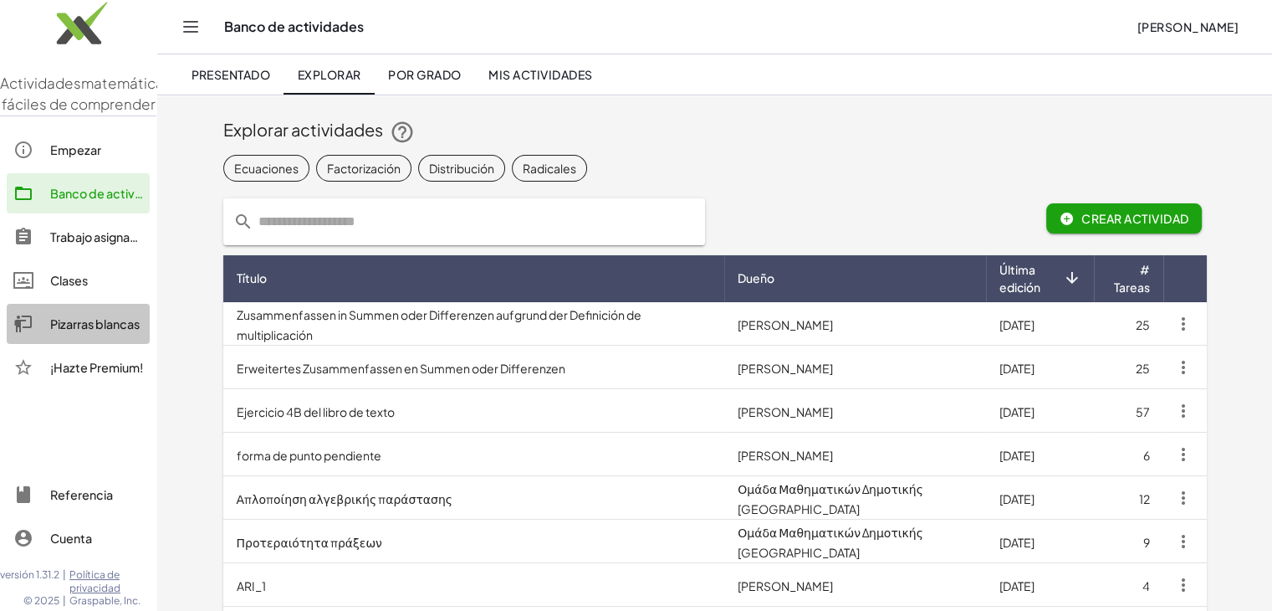
click at [95, 331] on font "Pizarras blancas" at bounding box center [95, 323] width 90 height 15
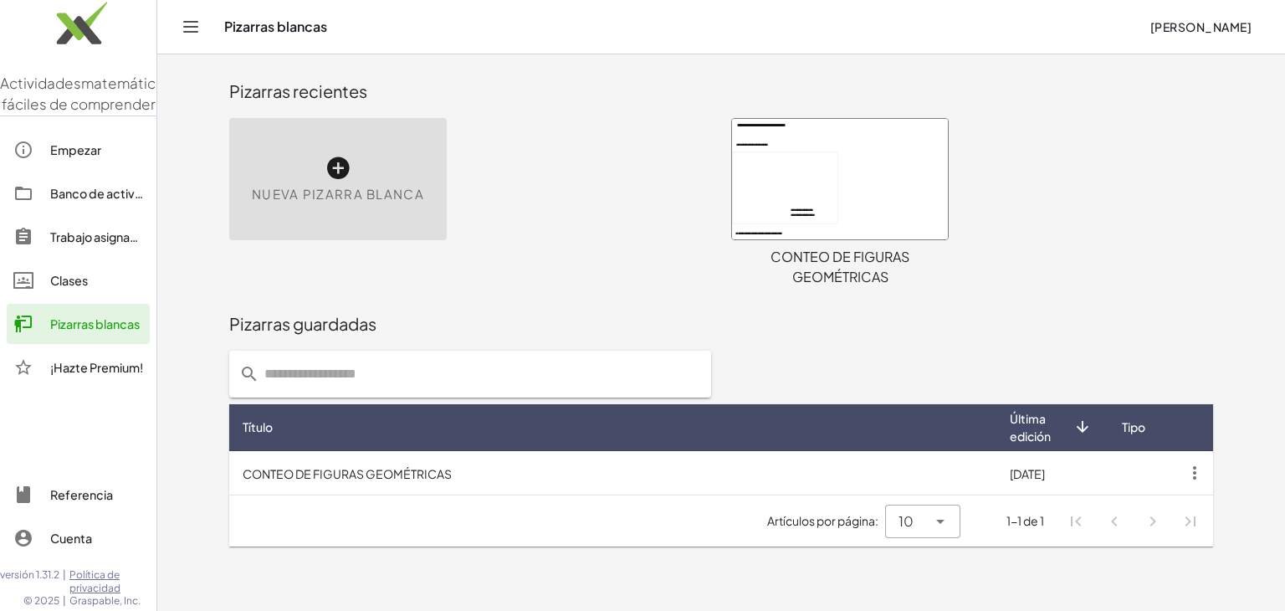
click at [826, 210] on div at bounding box center [840, 179] width 216 height 120
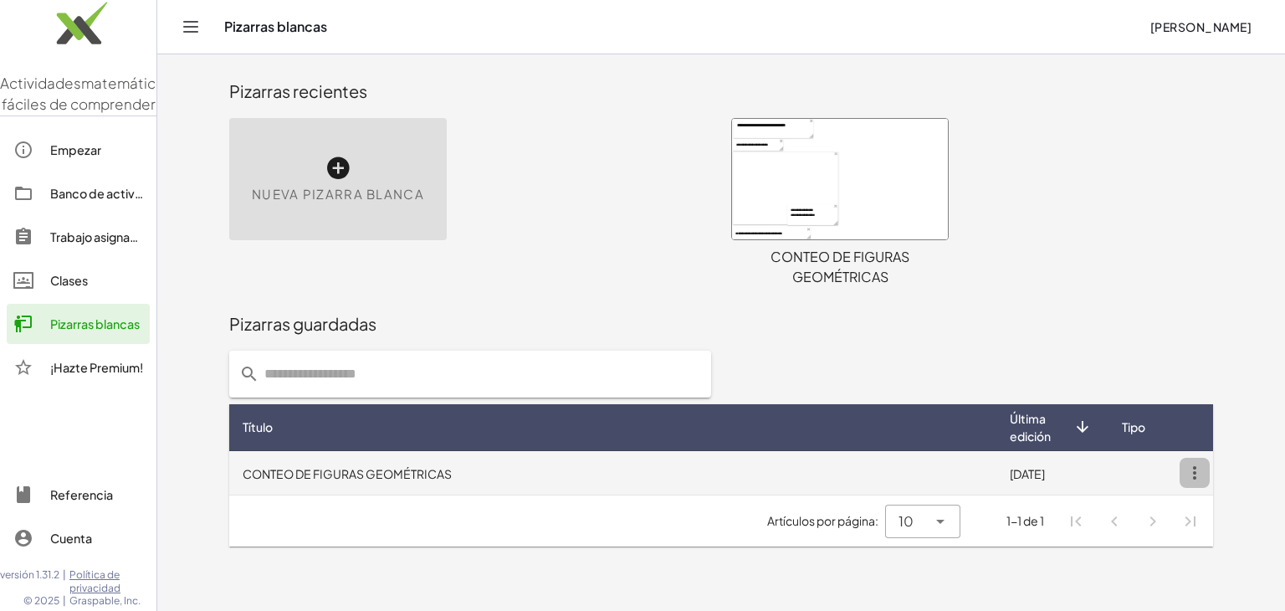
click at [1196, 473] on icon "button" at bounding box center [1195, 473] width 30 height 30
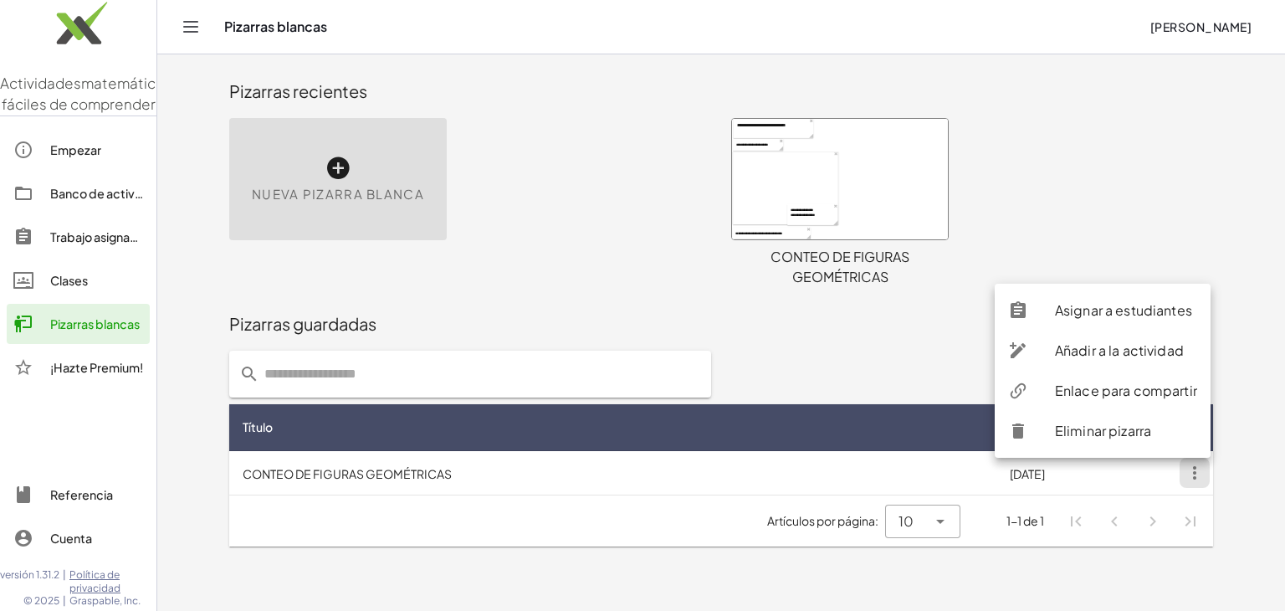
click at [1133, 392] on font "Enlace para compartir" at bounding box center [1126, 390] width 142 height 18
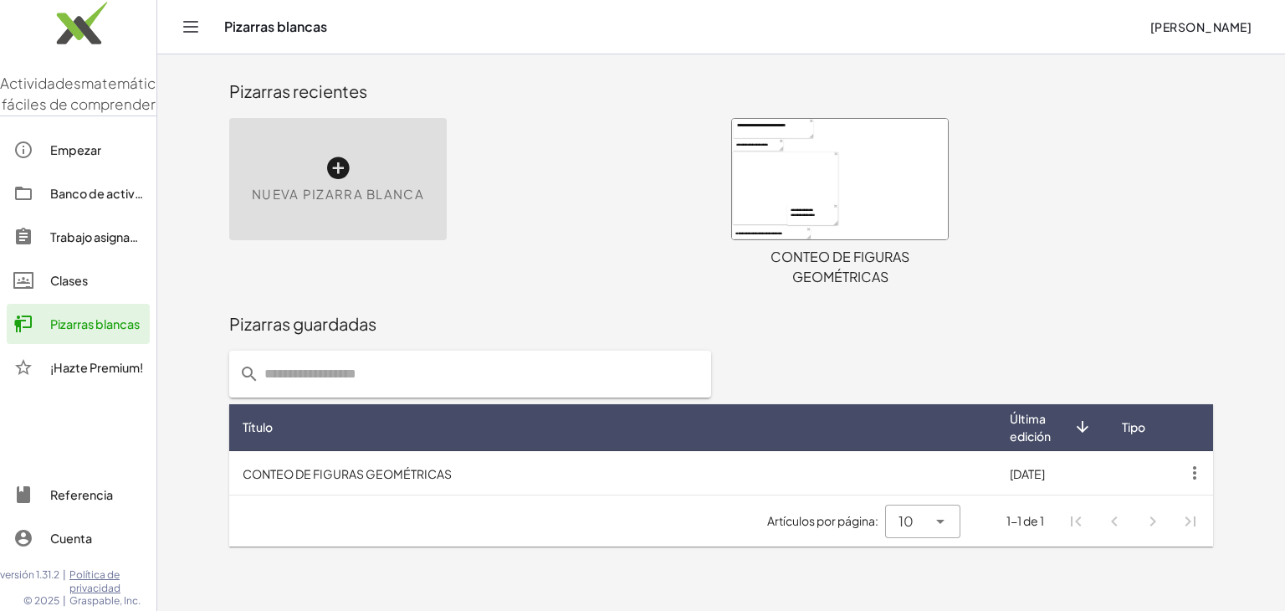
click at [1081, 428] on icon at bounding box center [1082, 427] width 18 height 18
click at [1083, 427] on icon at bounding box center [1082, 427] width 18 height 18
drag, startPoint x: 1085, startPoint y: 422, endPoint x: 1190, endPoint y: 429, distance: 104.8
click at [1190, 429] on th at bounding box center [1196, 427] width 33 height 47
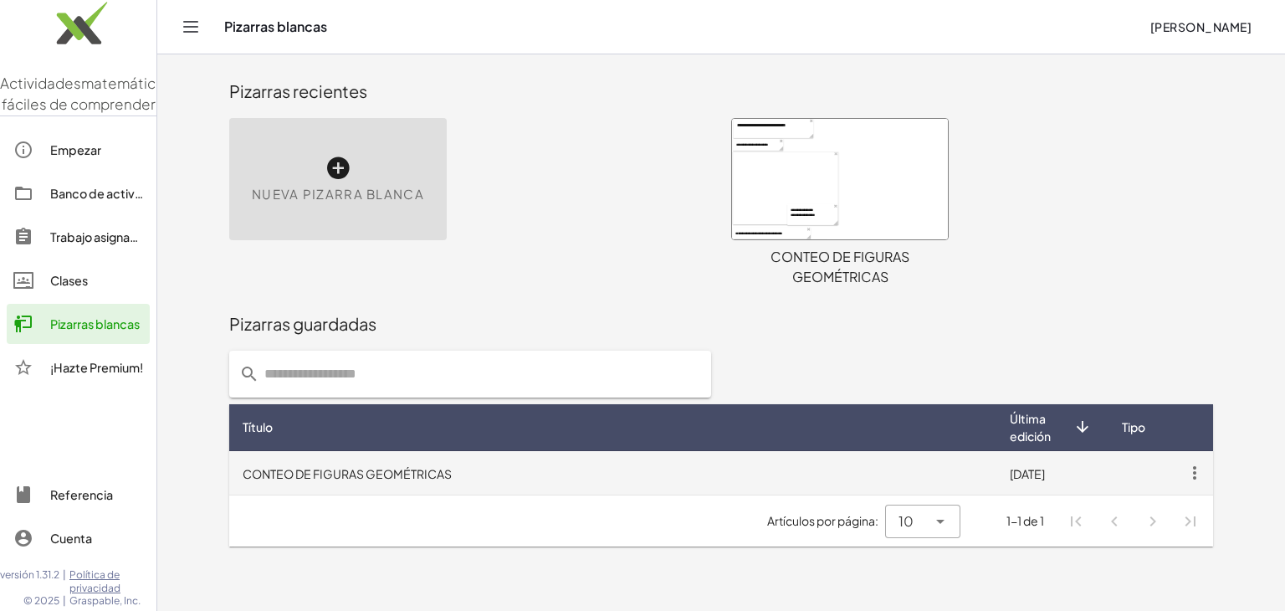
click at [1198, 471] on icon "button" at bounding box center [1195, 473] width 30 height 30
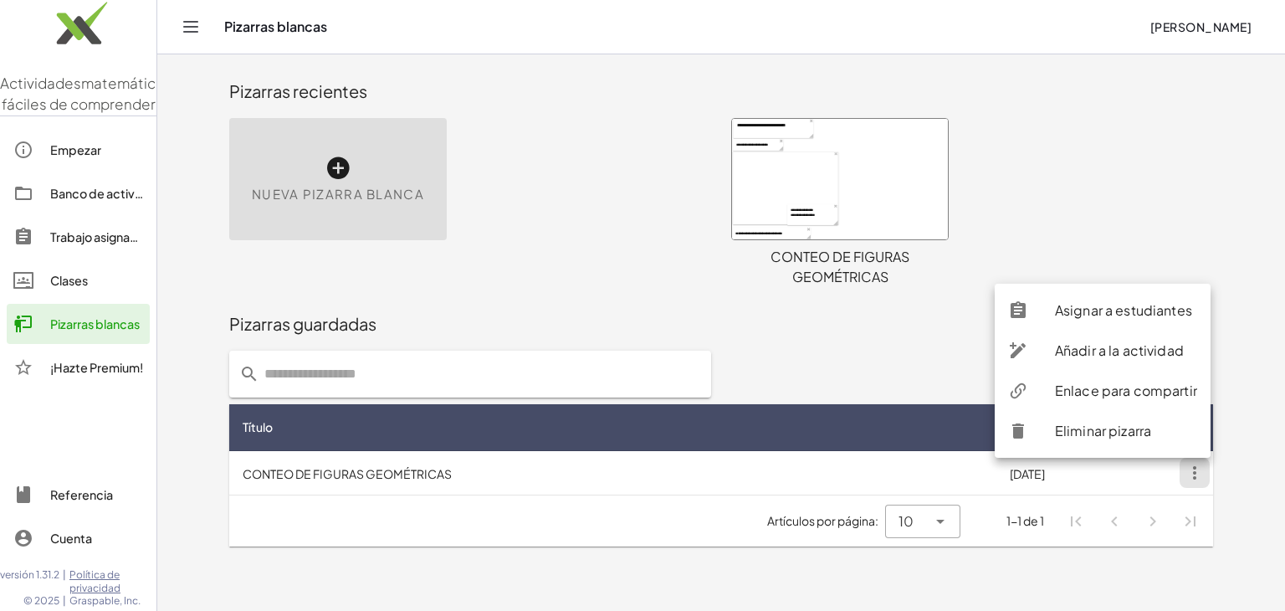
click at [1141, 310] on font "Asignar a estudiantes" at bounding box center [1123, 310] width 137 height 18
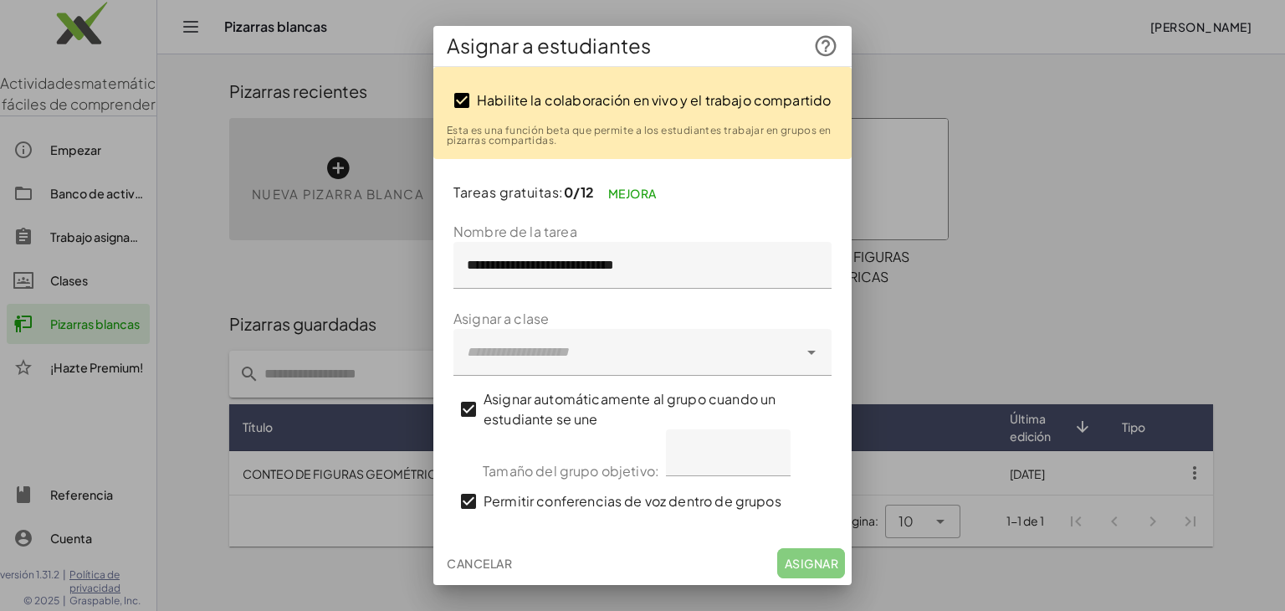
click at [812, 350] on icon at bounding box center [811, 352] width 20 height 20
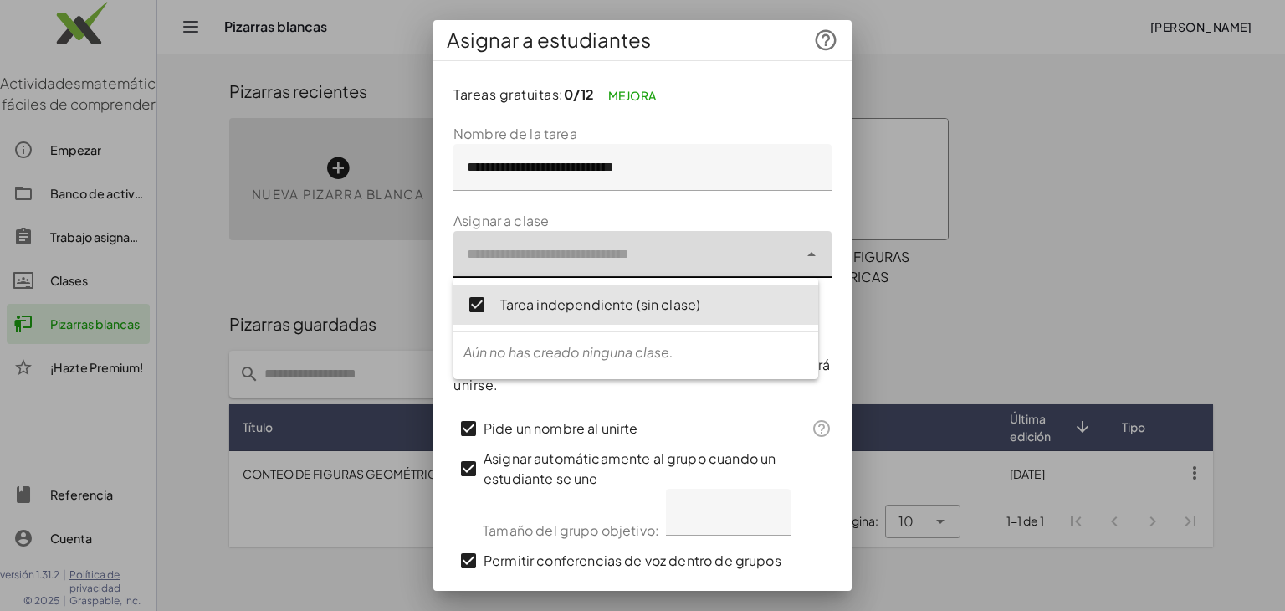
click at [572, 254] on div at bounding box center [625, 254] width 345 height 47
click at [580, 259] on div at bounding box center [625, 254] width 345 height 47
click at [760, 258] on div at bounding box center [625, 254] width 345 height 47
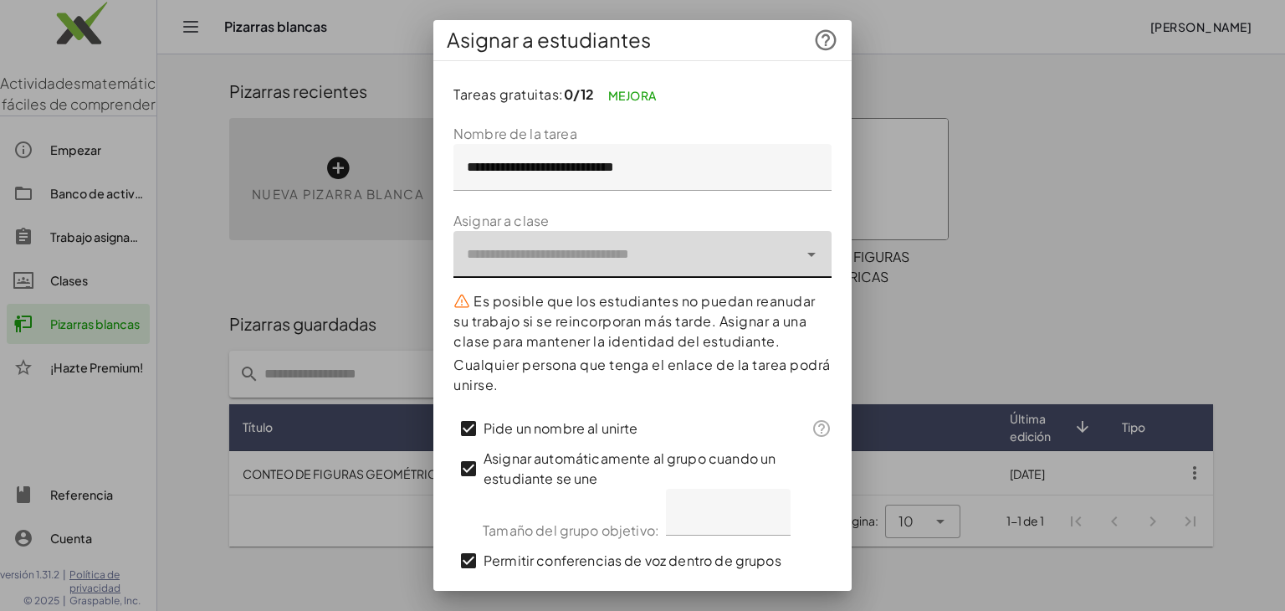
click at [829, 376] on div "**********" at bounding box center [642, 334] width 418 height 533
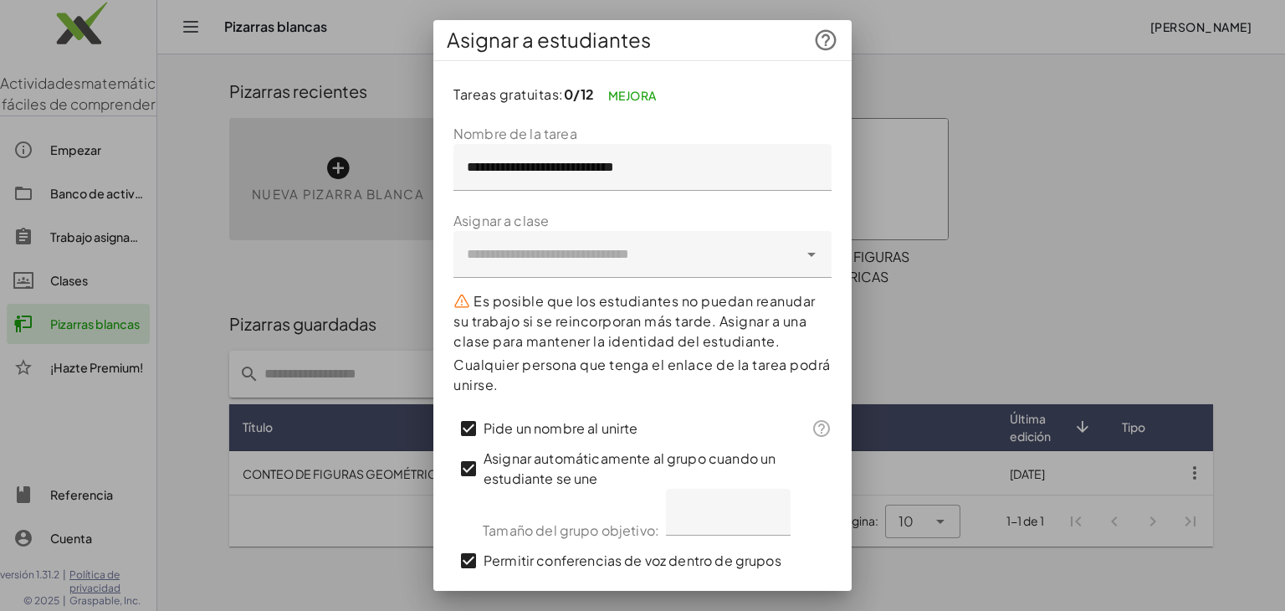
click at [801, 252] on icon at bounding box center [811, 254] width 20 height 20
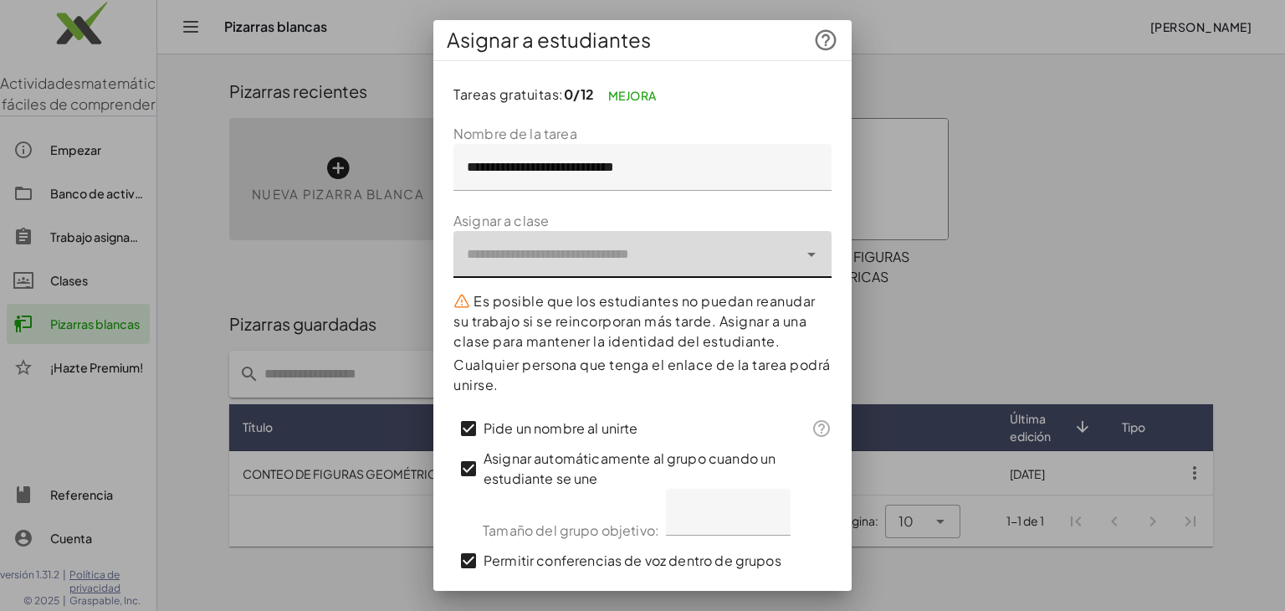
click at [801, 252] on icon at bounding box center [811, 254] width 20 height 20
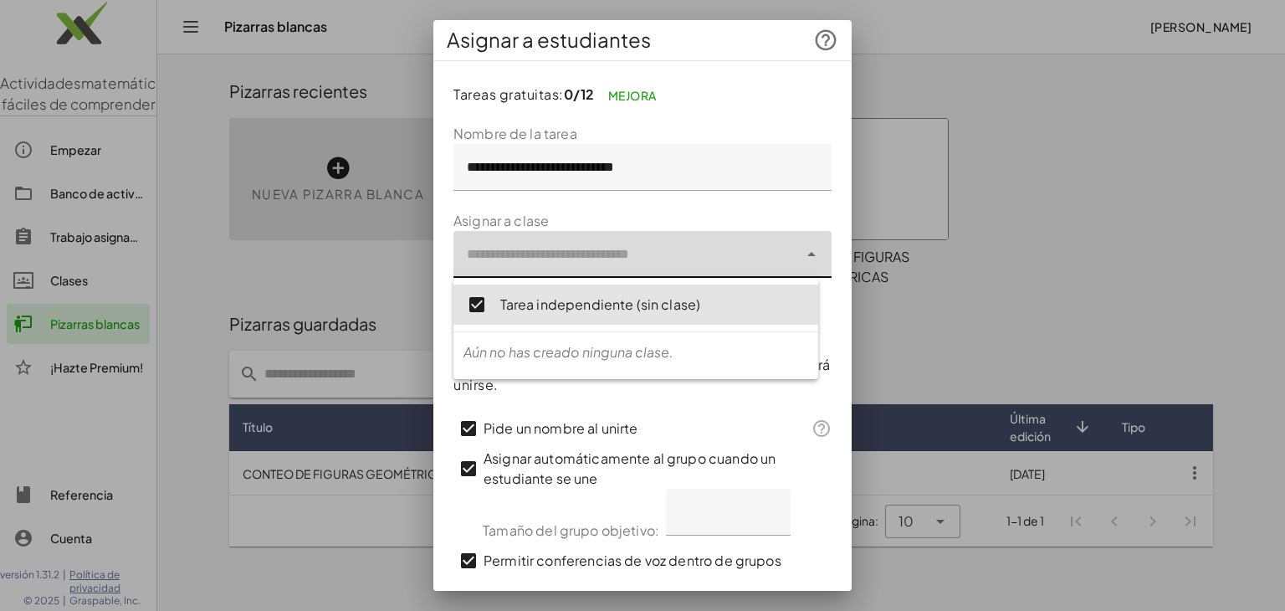
click at [655, 259] on div at bounding box center [625, 254] width 345 height 47
click at [654, 259] on div at bounding box center [625, 254] width 345 height 47
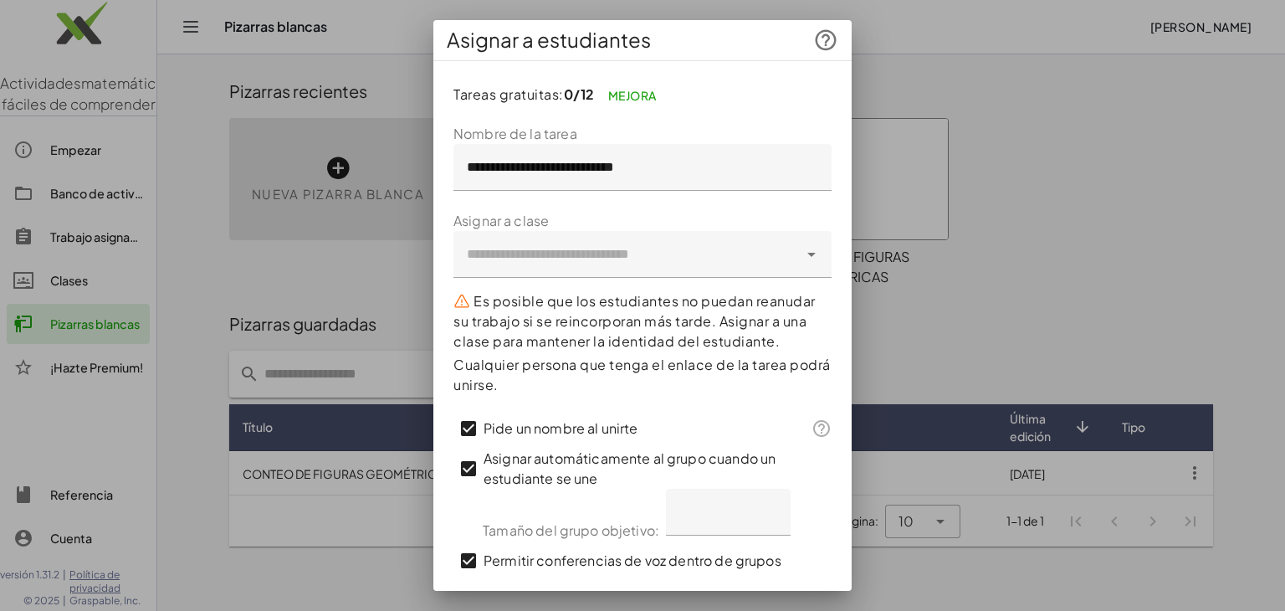
click at [665, 327] on font "Es posible que los estudiantes no puedan reanudar su trabajo si se reincorporan…" at bounding box center [634, 321] width 362 height 58
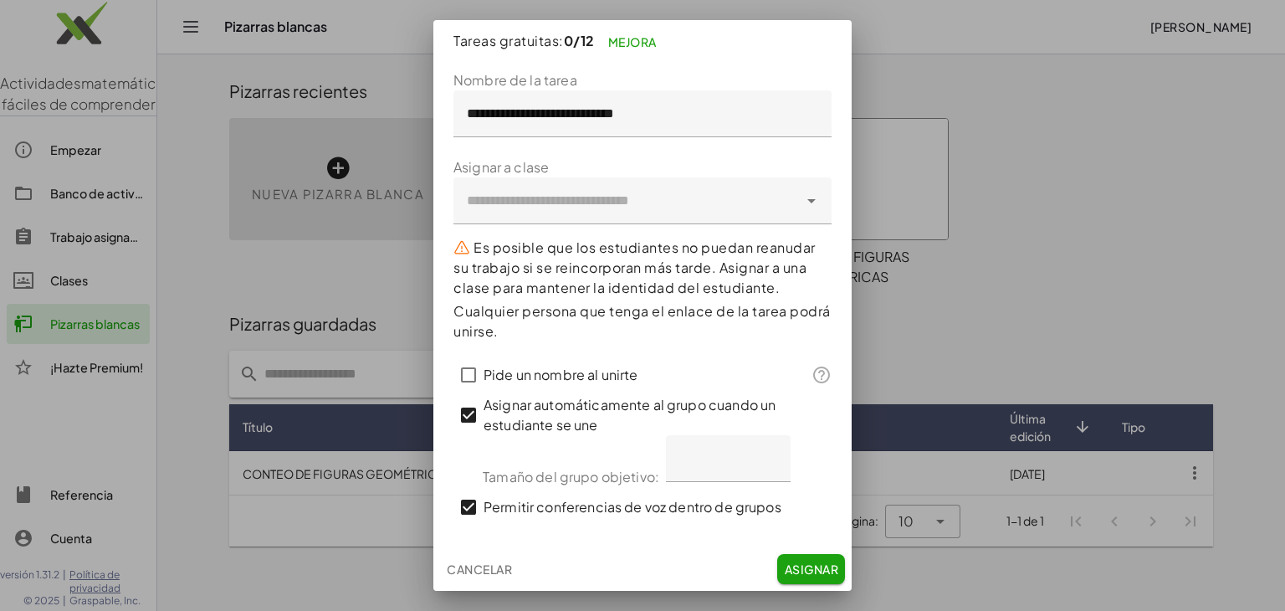
click at [812, 335] on p "Cualquier persona que tenga el enlace de la tarea podrá unirse." at bounding box center [642, 321] width 378 height 40
click at [763, 453] on input "*" at bounding box center [728, 458] width 125 height 47
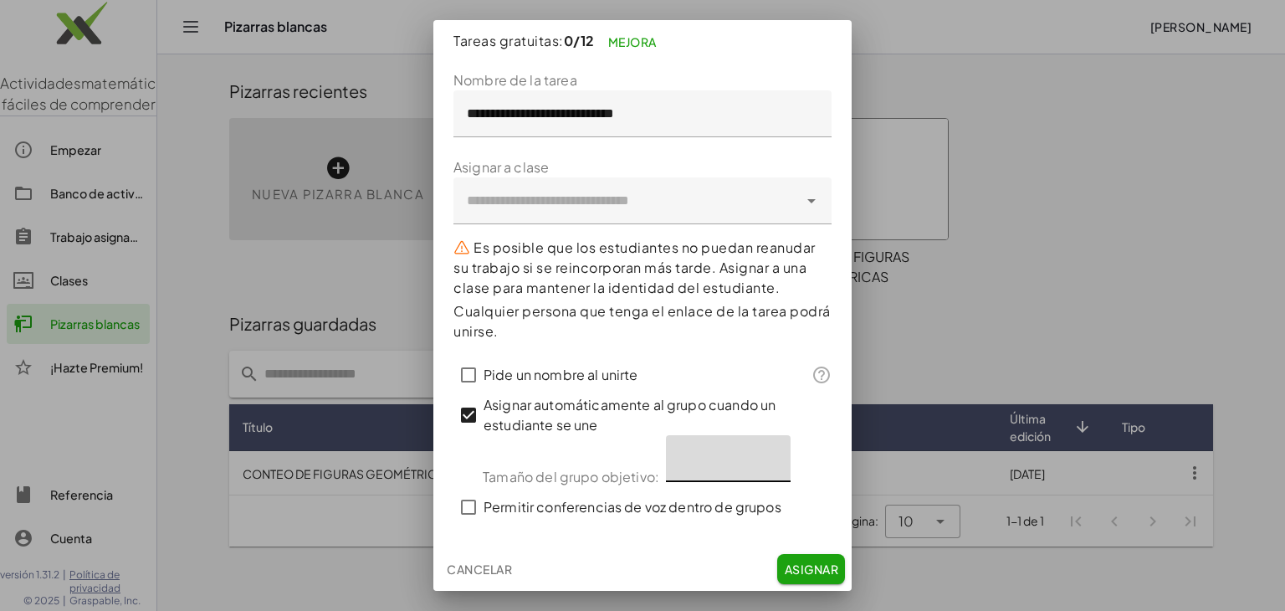
click at [763, 453] on input "*" at bounding box center [728, 458] width 125 height 47
click at [766, 464] on input "*" at bounding box center [728, 458] width 125 height 47
click at [763, 453] on input "*" at bounding box center [728, 458] width 125 height 47
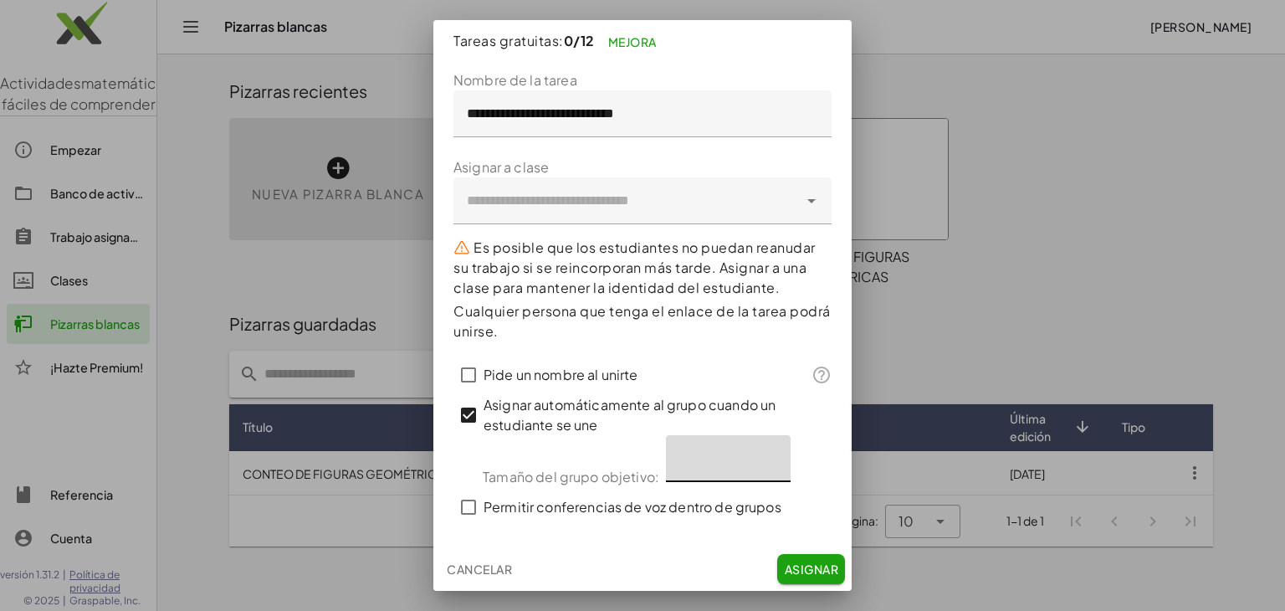
click at [763, 453] on input "*" at bounding box center [728, 458] width 125 height 47
type input "**"
click at [763, 453] on input "**" at bounding box center [728, 458] width 125 height 47
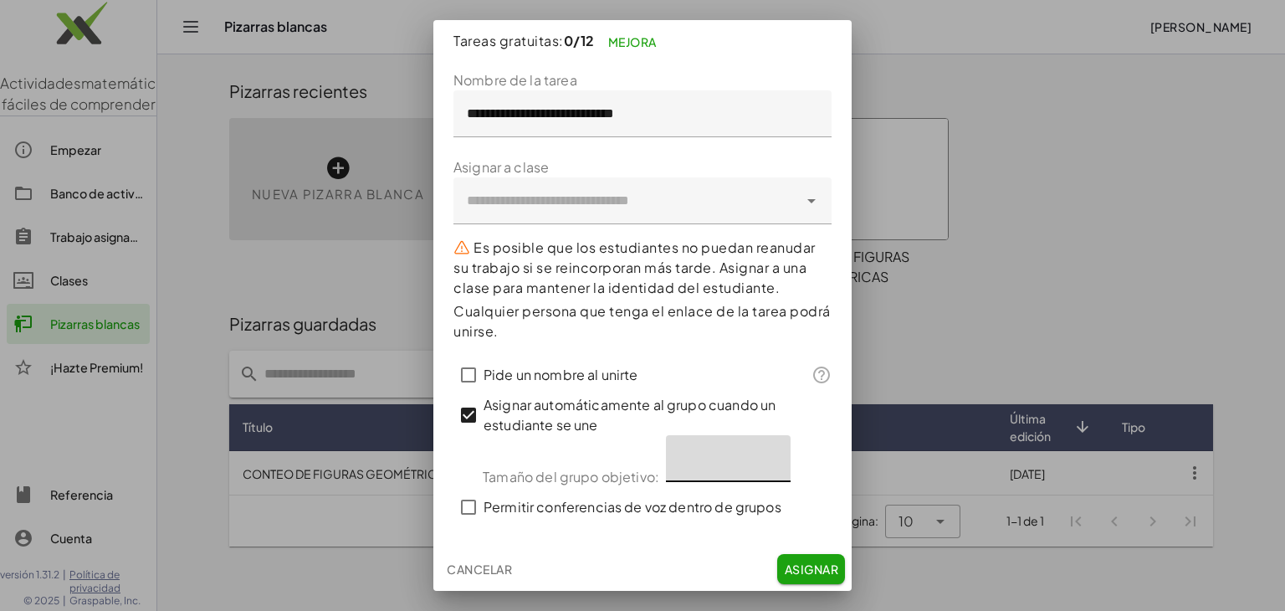
click at [763, 453] on input "**" at bounding box center [728, 458] width 125 height 47
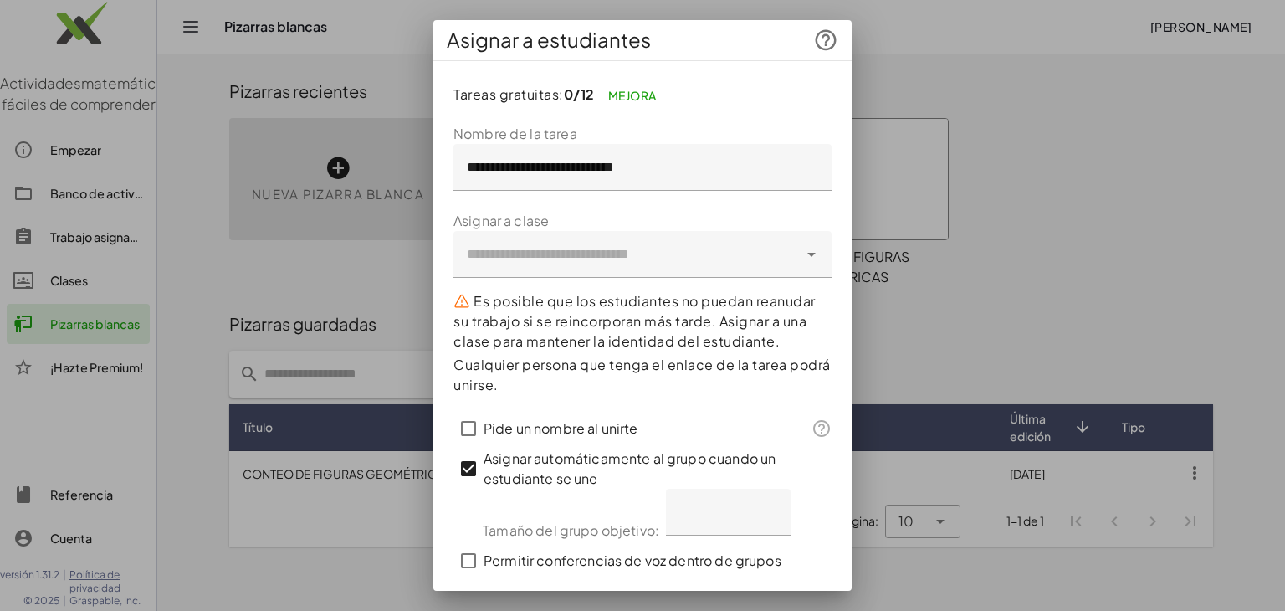
click at [700, 331] on p "Es posible que los estudiantes no puedan reanudar su trabajo si se reincorporan…" at bounding box center [642, 321] width 378 height 60
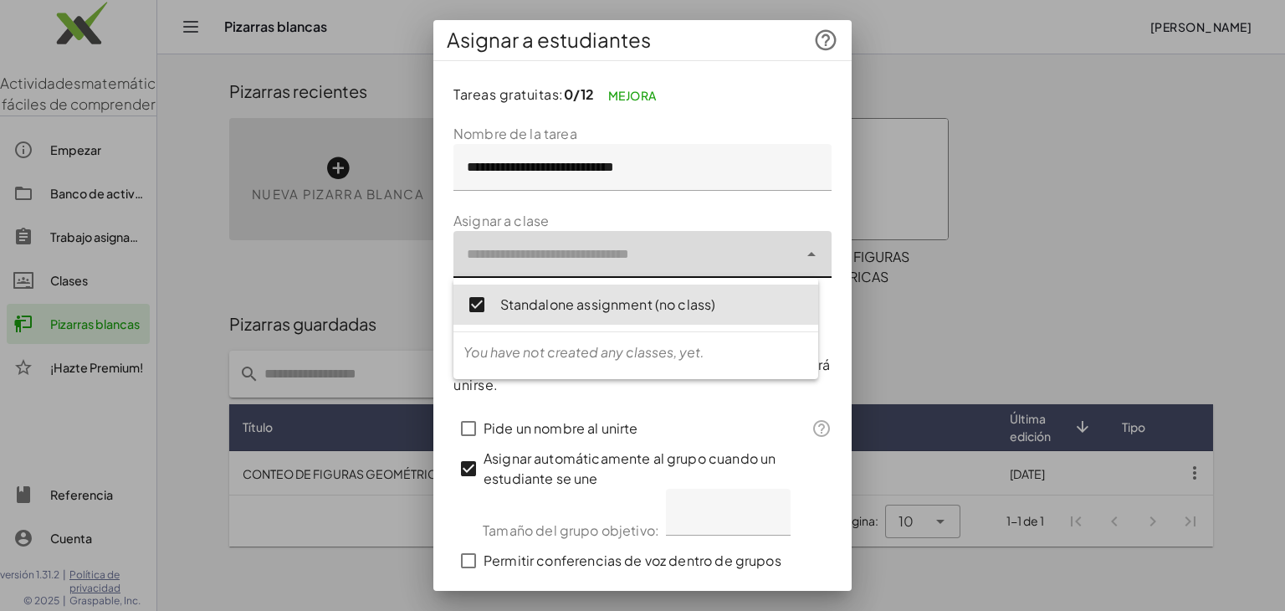
click at [801, 253] on icon at bounding box center [811, 254] width 20 height 20
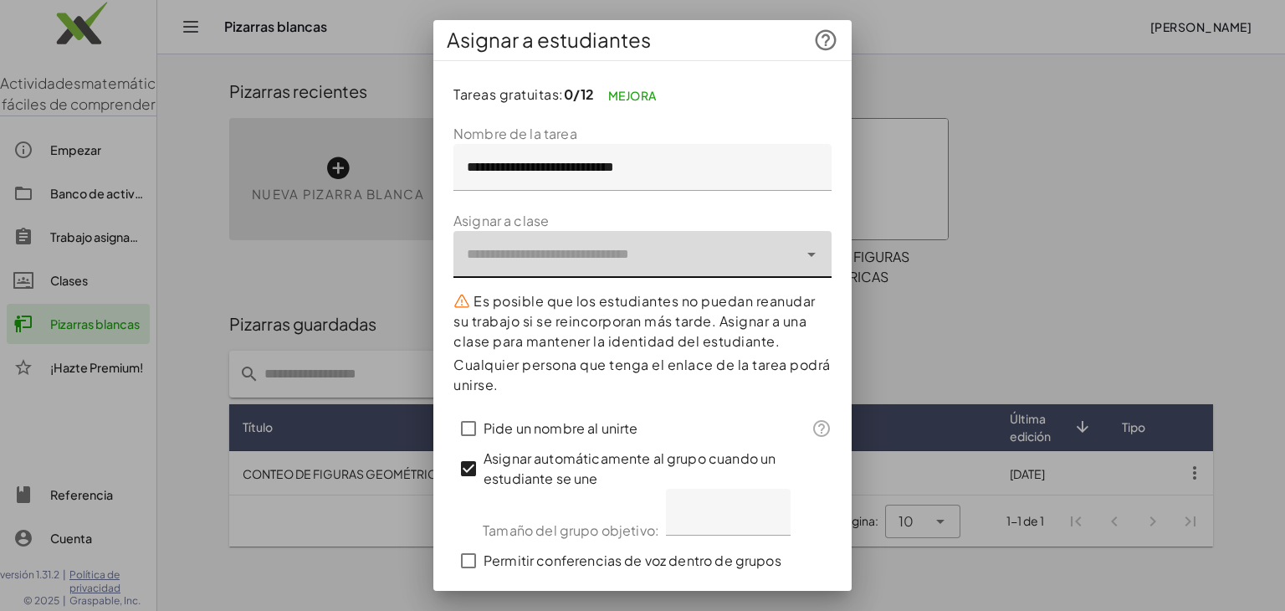
click at [643, 325] on font "Es posible que los estudiantes no puedan reanudar su trabajo si se reincorporan…" at bounding box center [634, 321] width 362 height 58
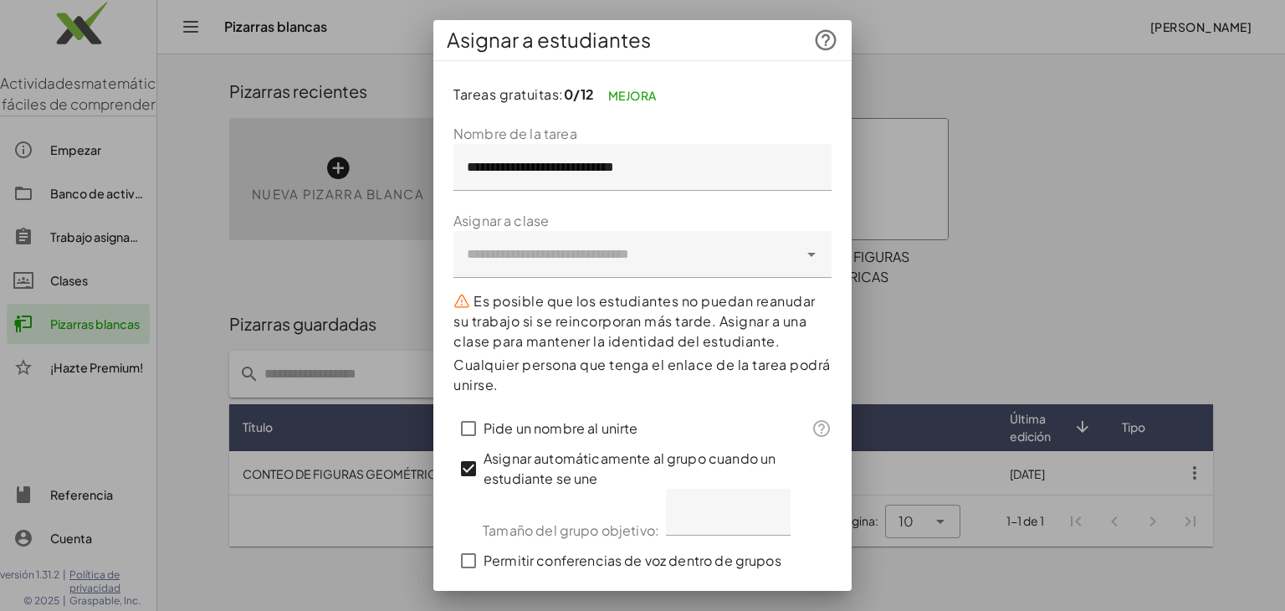
click at [643, 325] on font "Es posible que los estudiantes no puedan reanudar su trabajo si se reincorporan…" at bounding box center [634, 321] width 362 height 58
click at [802, 259] on icon at bounding box center [811, 254] width 20 height 20
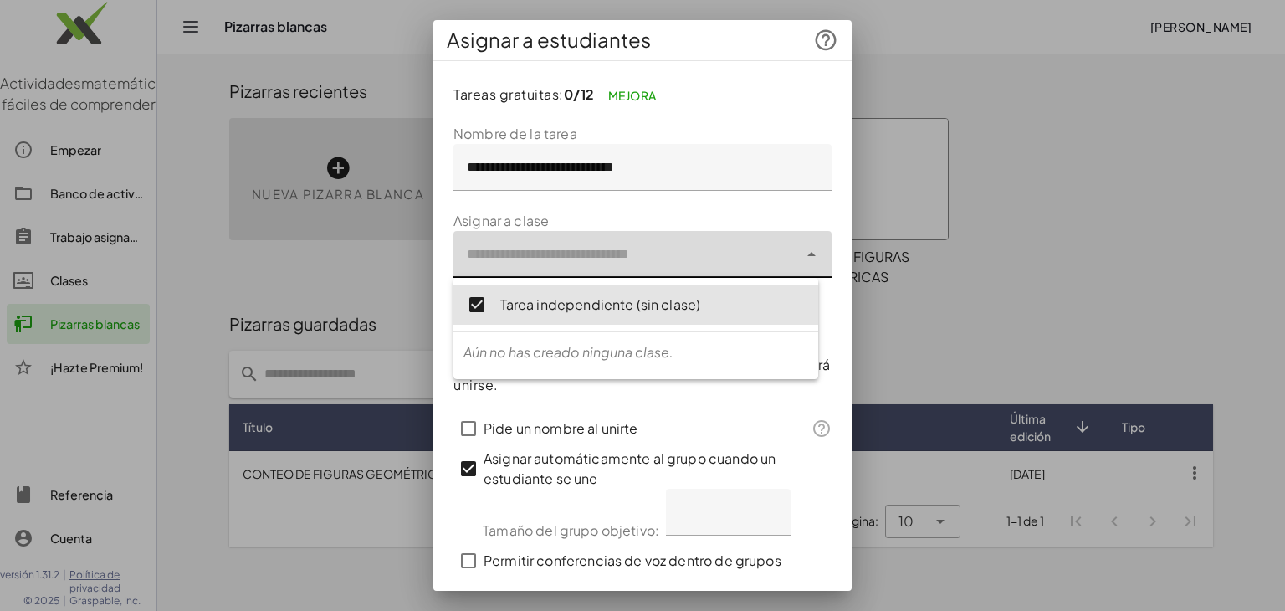
click at [603, 353] on font "Aún no has creado ninguna clase." at bounding box center [568, 352] width 210 height 18
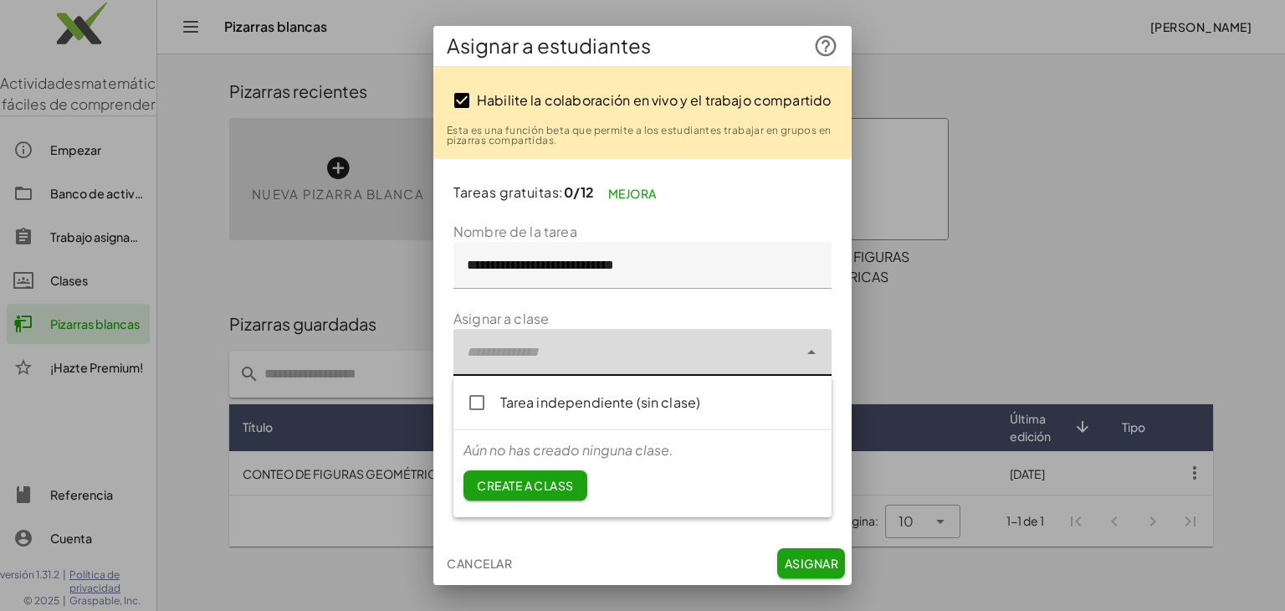
click at [635, 195] on link "Mejora" at bounding box center [632, 193] width 75 height 30
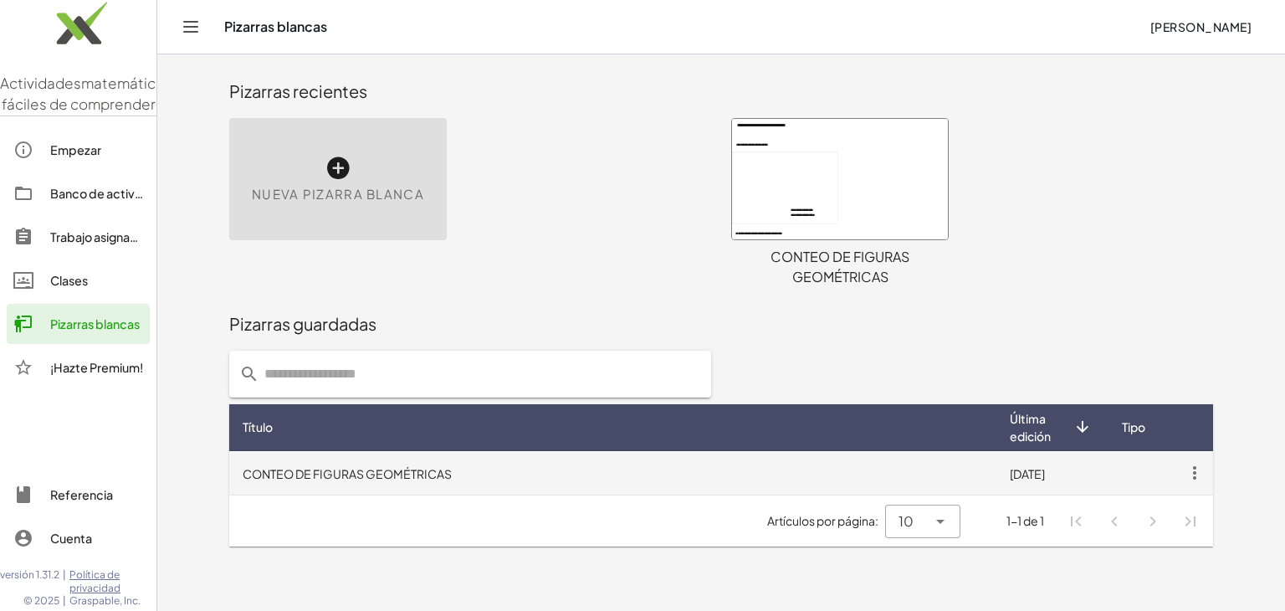
click at [1197, 477] on icon "button" at bounding box center [1195, 473] width 30 height 30
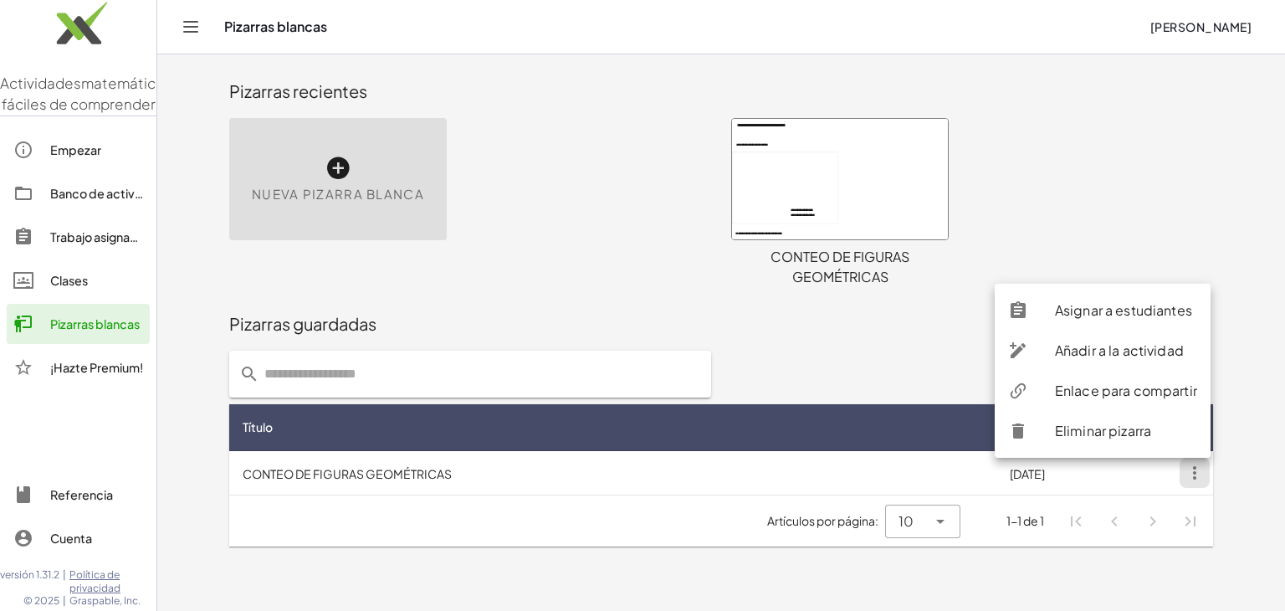
click at [1141, 390] on font "Enlace para compartir" at bounding box center [1126, 390] width 142 height 18
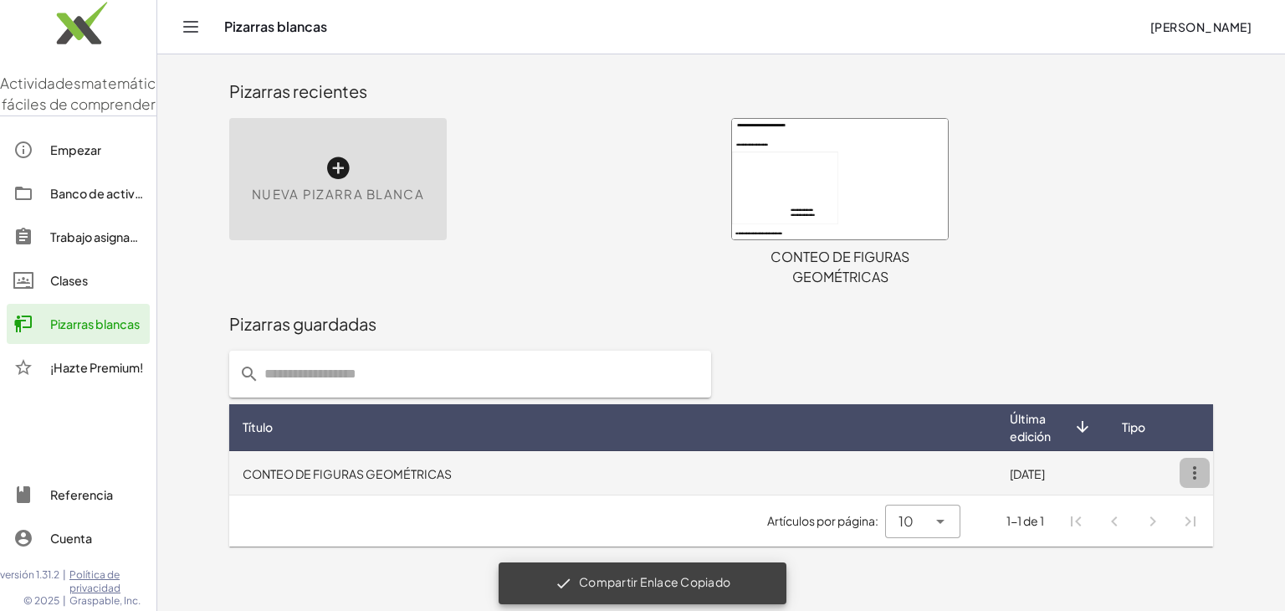
click at [1192, 473] on icon "button" at bounding box center [1195, 473] width 30 height 30
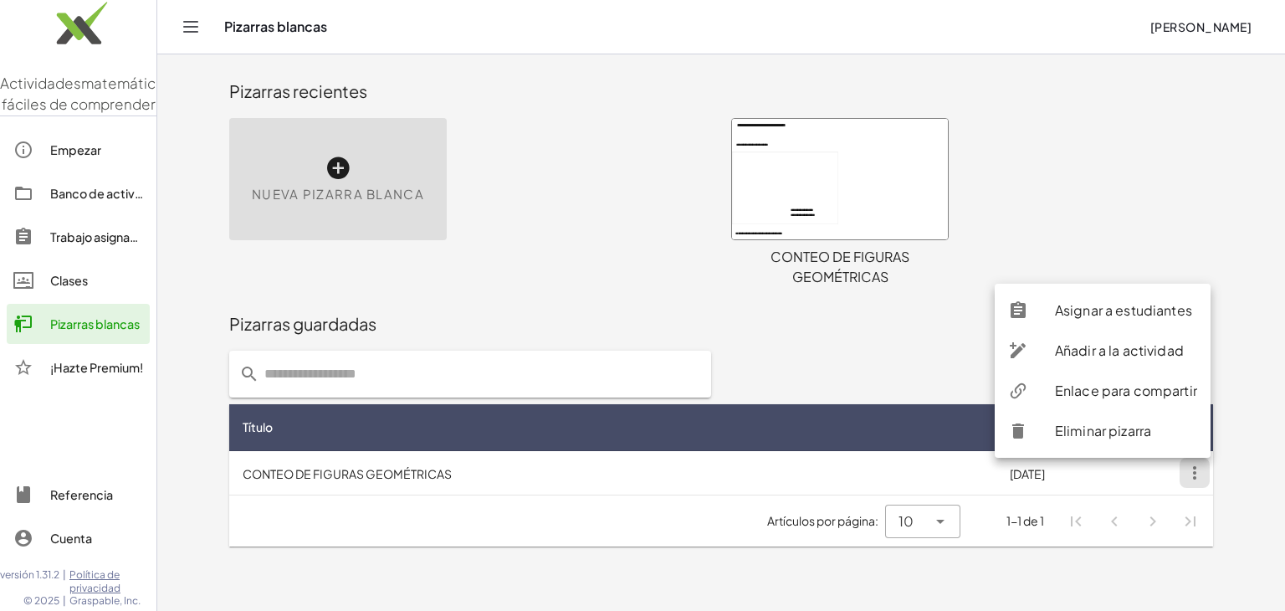
click at [1054, 185] on div "**********" at bounding box center [972, 202] width 502 height 189
